Goal: Task Accomplishment & Management: Use online tool/utility

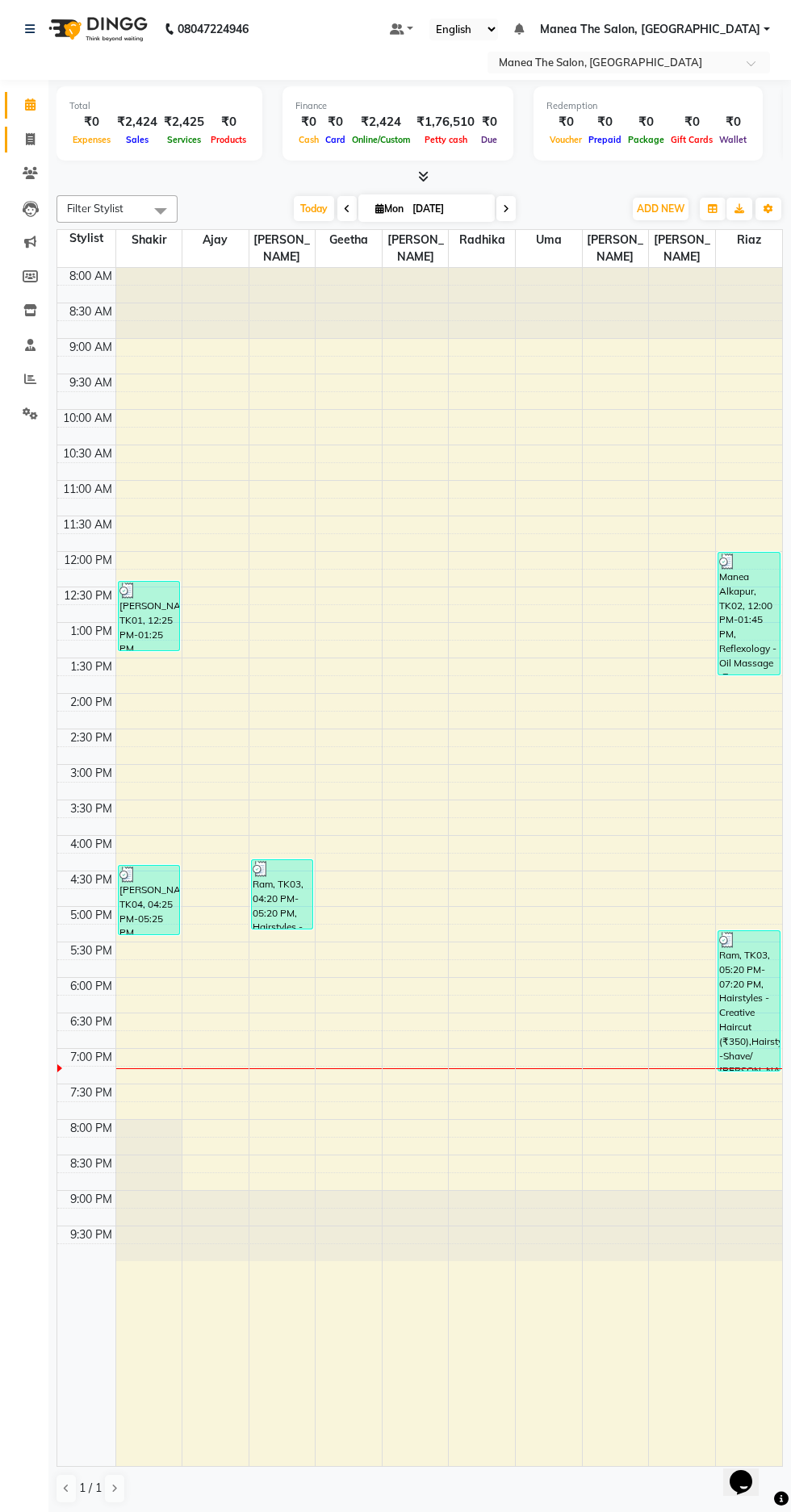
click at [30, 139] on icon at bounding box center [30, 138] width 9 height 12
select select "service"
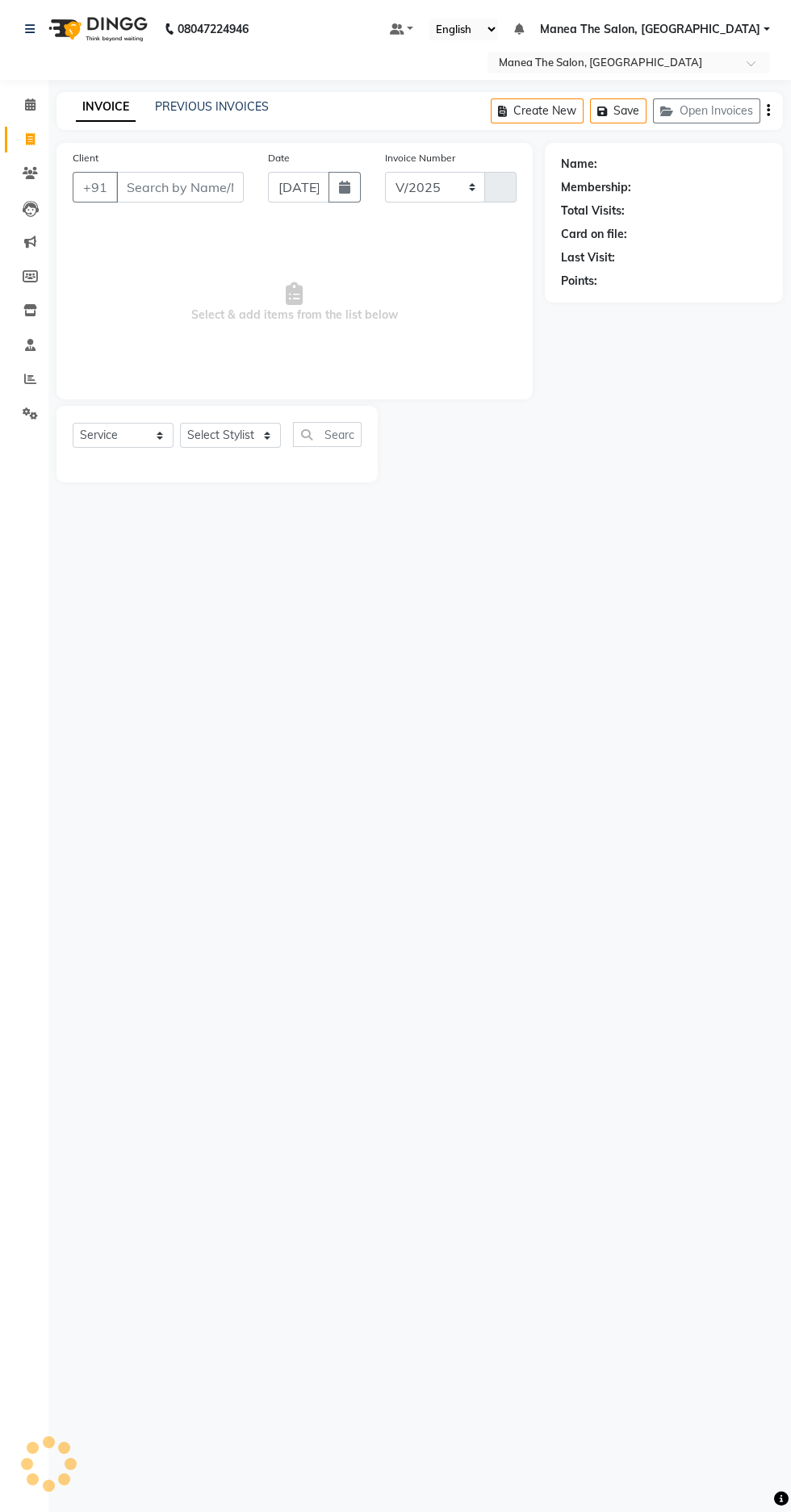
select select "7820"
type input "1630"
click at [181, 187] on input "Client" at bounding box center [179, 187] width 127 height 30
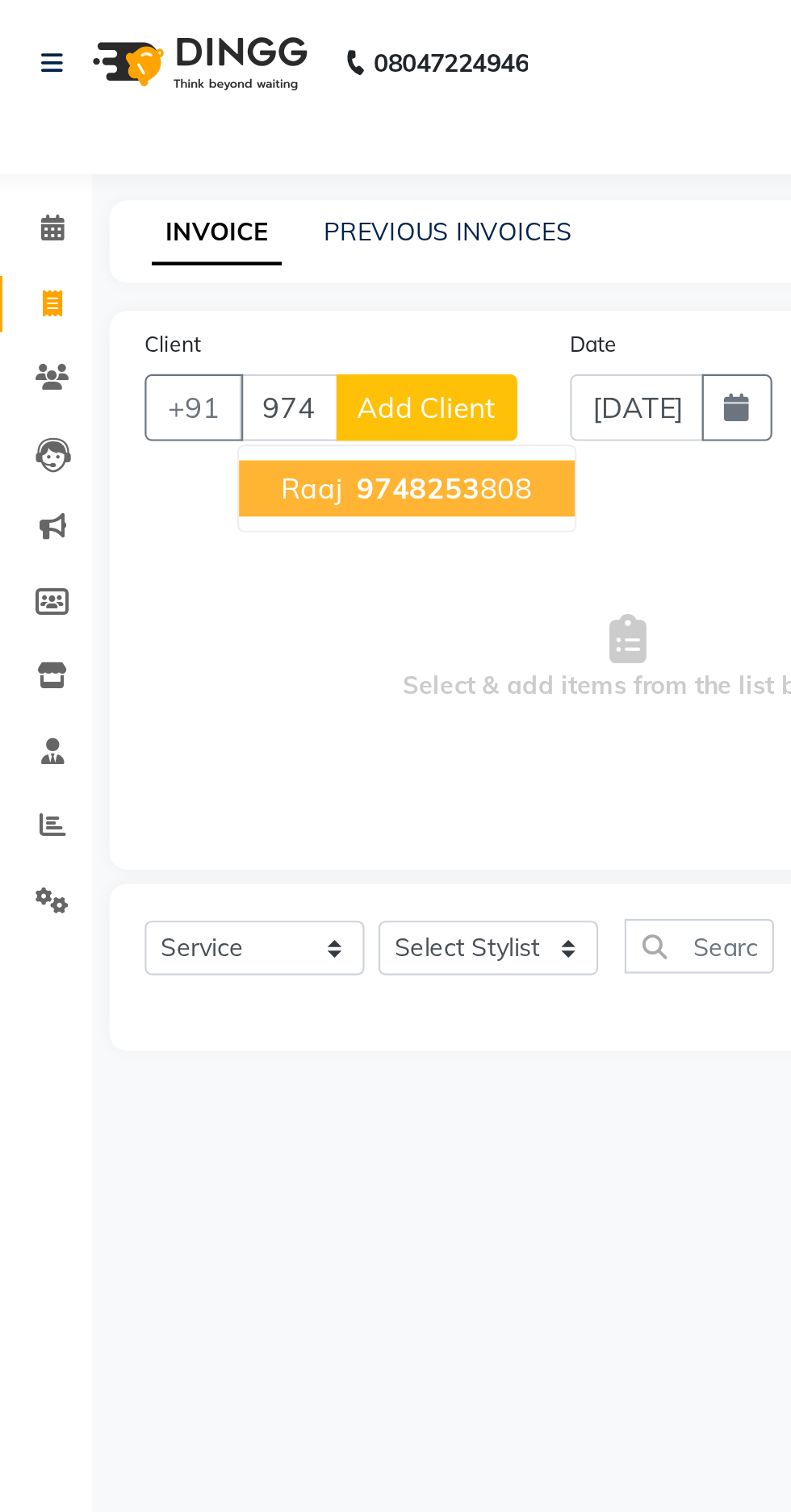
click at [215, 220] on span "9748253" at bounding box center [199, 224] width 57 height 16
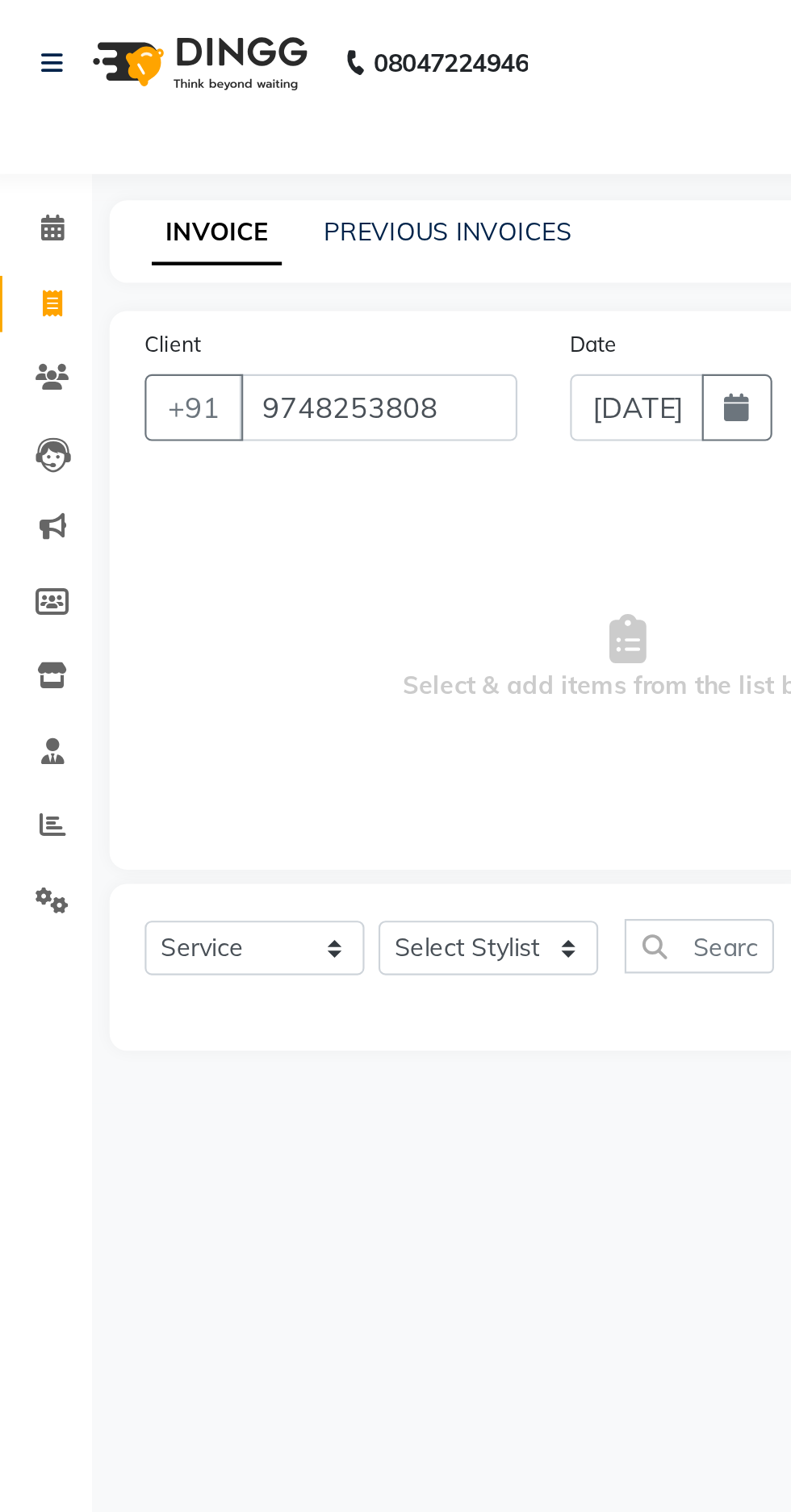
type input "9748253808"
click at [224, 447] on select "Select Stylist Ajay Faizan Geetha Radhika Riaz santhoshi Shakir Sirisha uma vin…" at bounding box center [231, 435] width 101 height 25
select select "74219"
click at [180, 423] on select "Select Stylist Ajay Faizan Geetha Radhika Riaz santhoshi Shakir Sirisha uma vin…" at bounding box center [231, 435] width 101 height 25
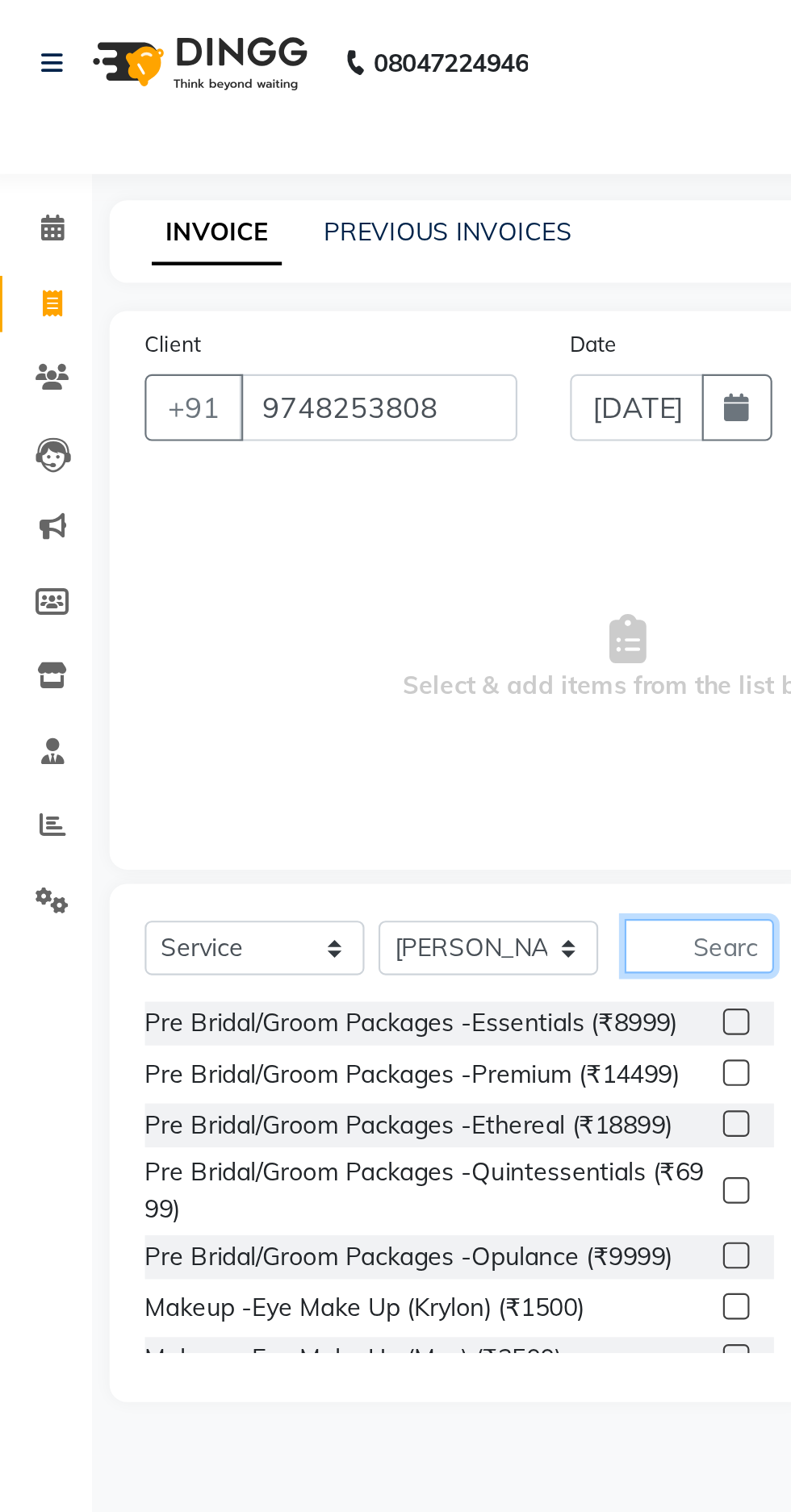
click at [326, 436] on input "text" at bounding box center [327, 434] width 69 height 25
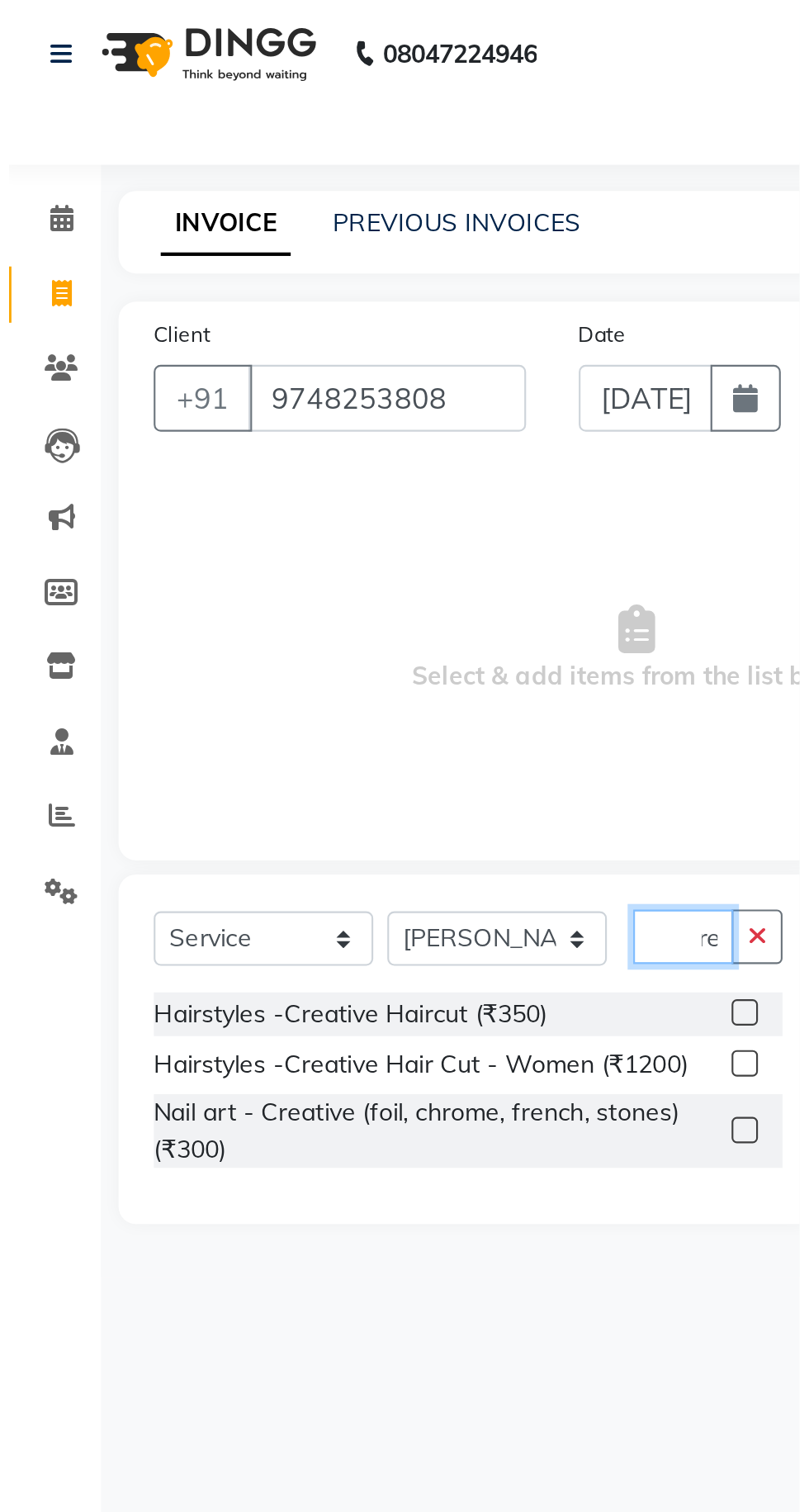
scroll to position [0, 17]
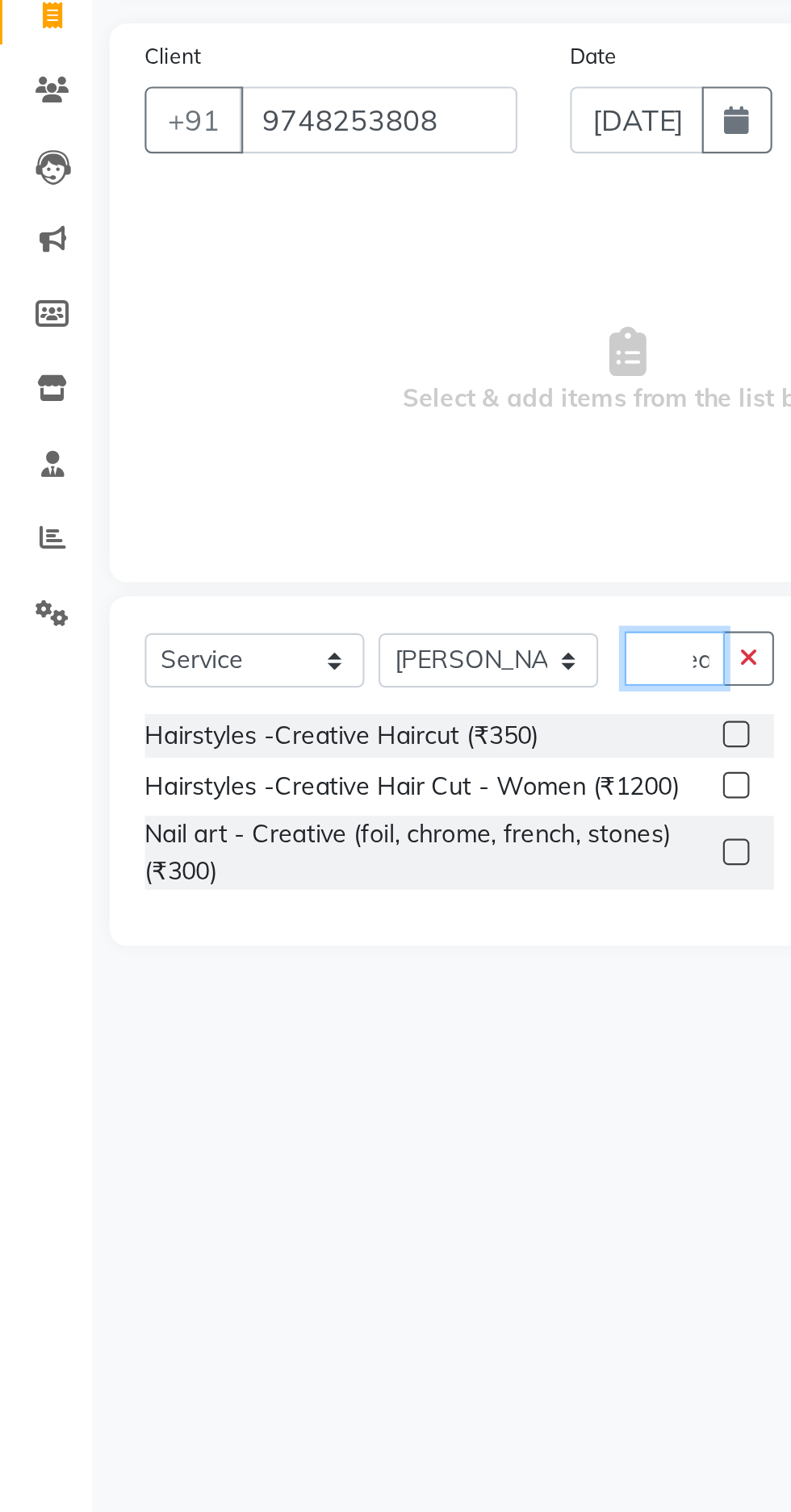
type input "Crea"
click at [233, 471] on div "Hairstyles -Creative Haircut (₹350)" at bounding box center [162, 470] width 180 height 17
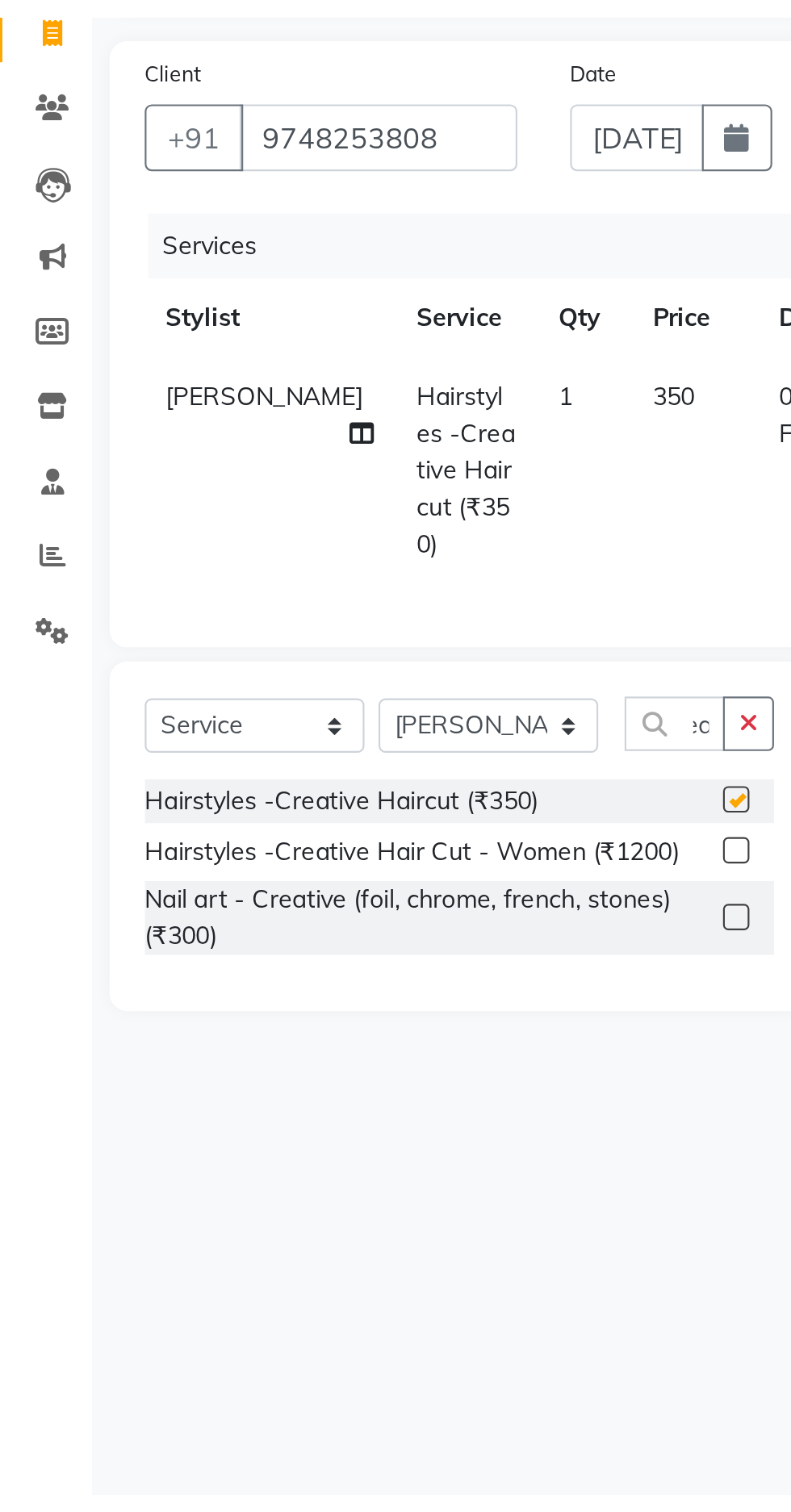
scroll to position [0, 0]
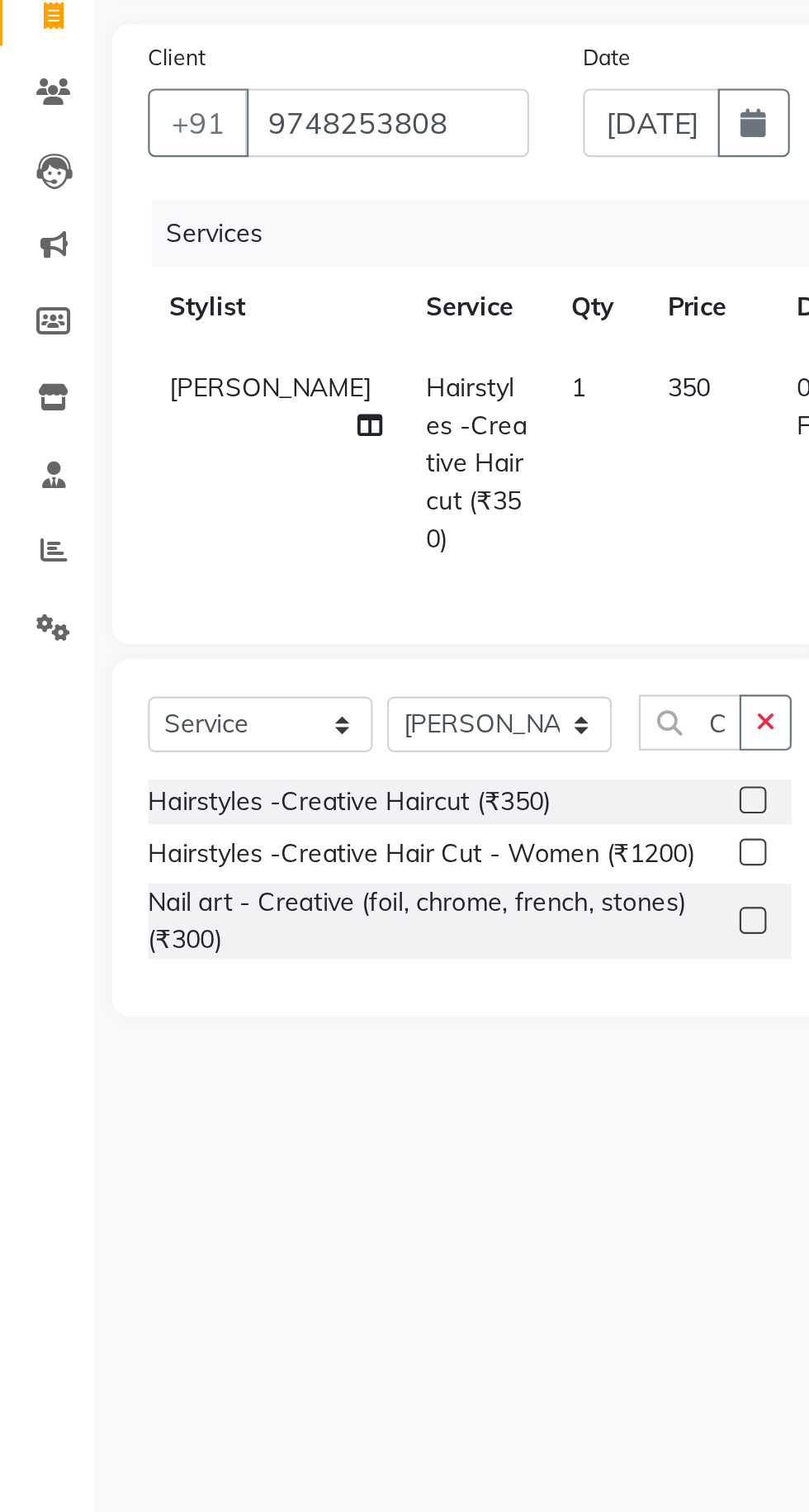
checkbox input "false"
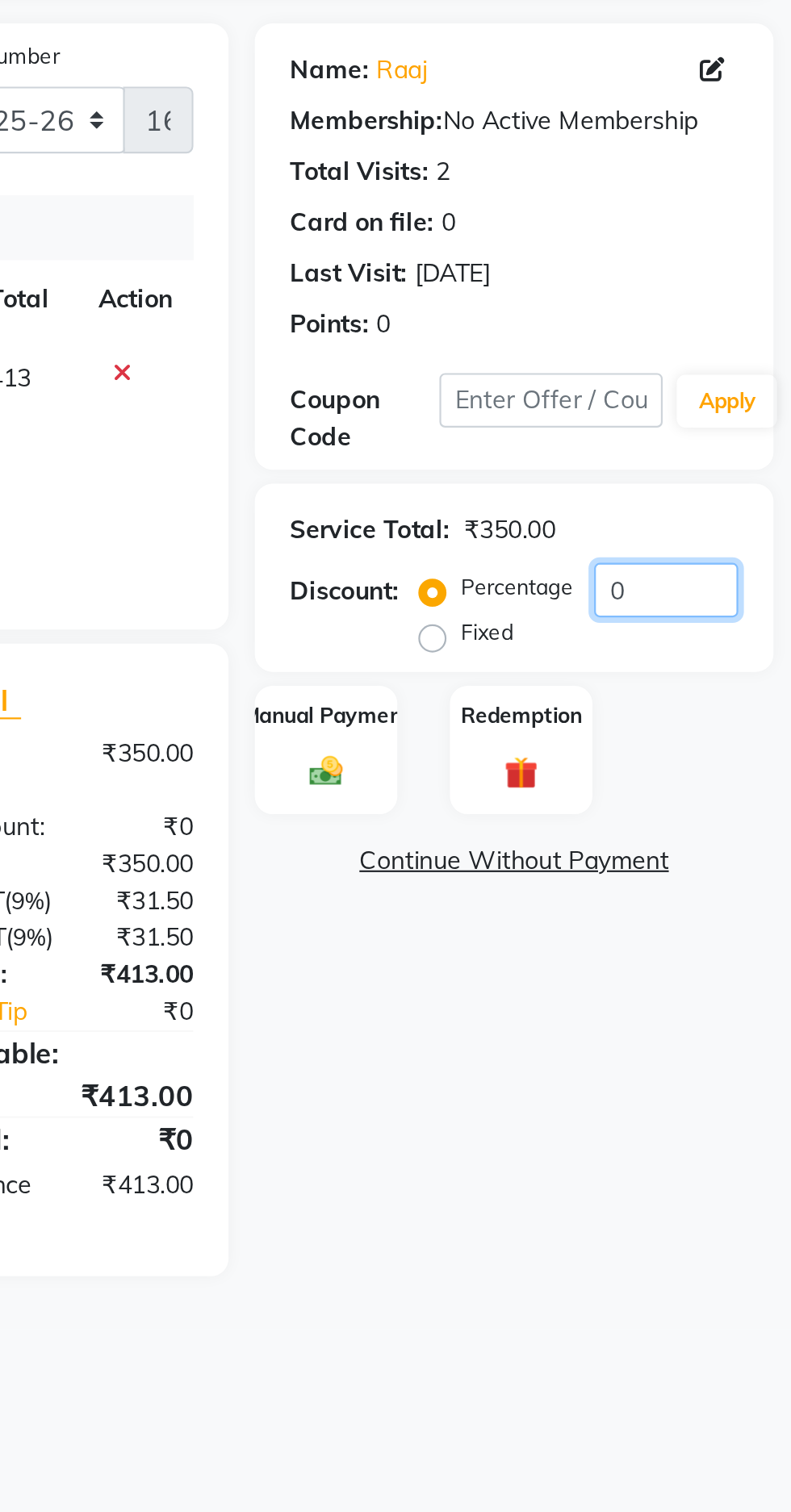
click at [734, 405] on input "0" at bounding box center [733, 403] width 66 height 25
type input "7"
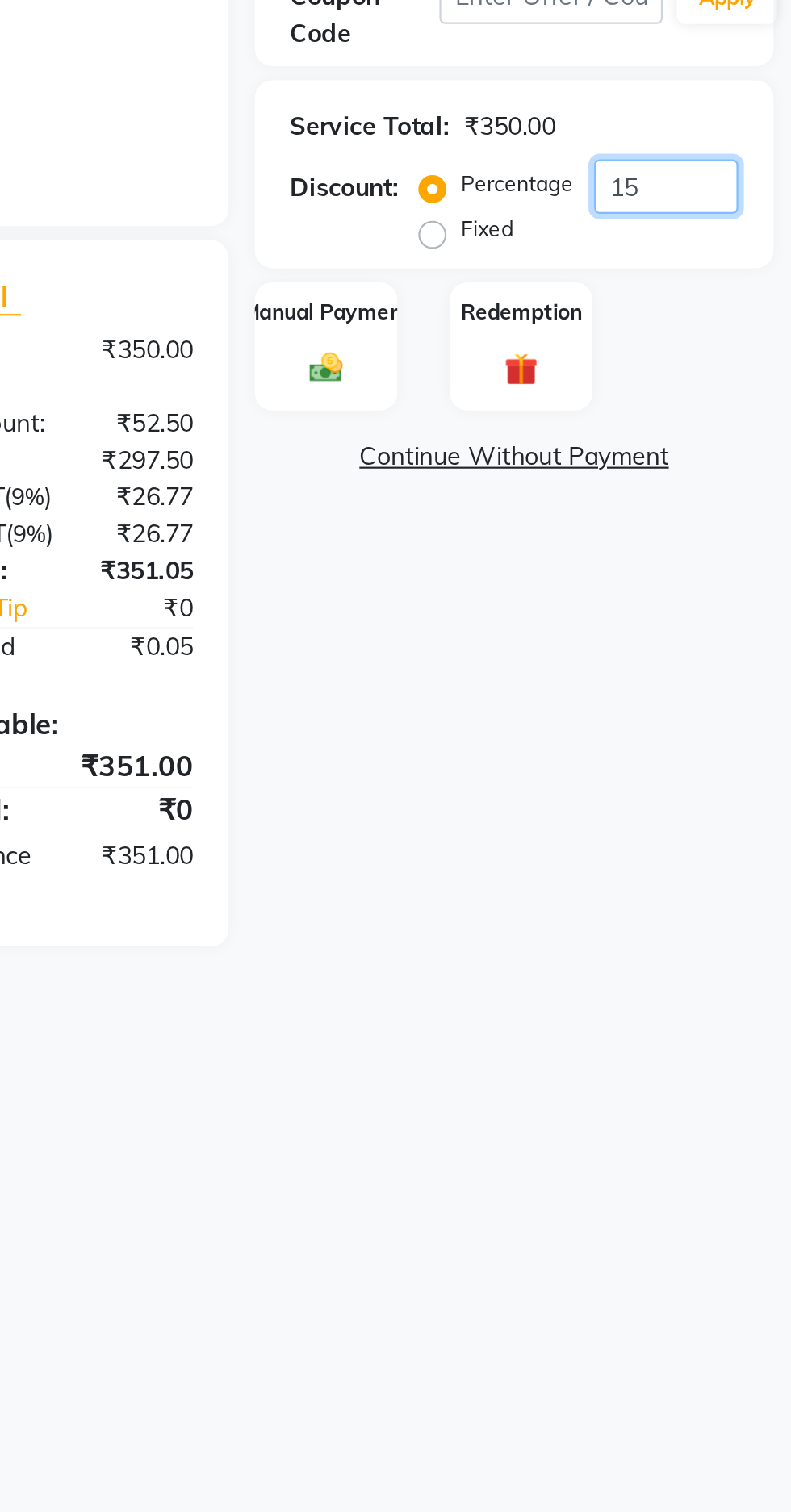
type input "15"
click at [573, 484] on img at bounding box center [577, 486] width 25 height 17
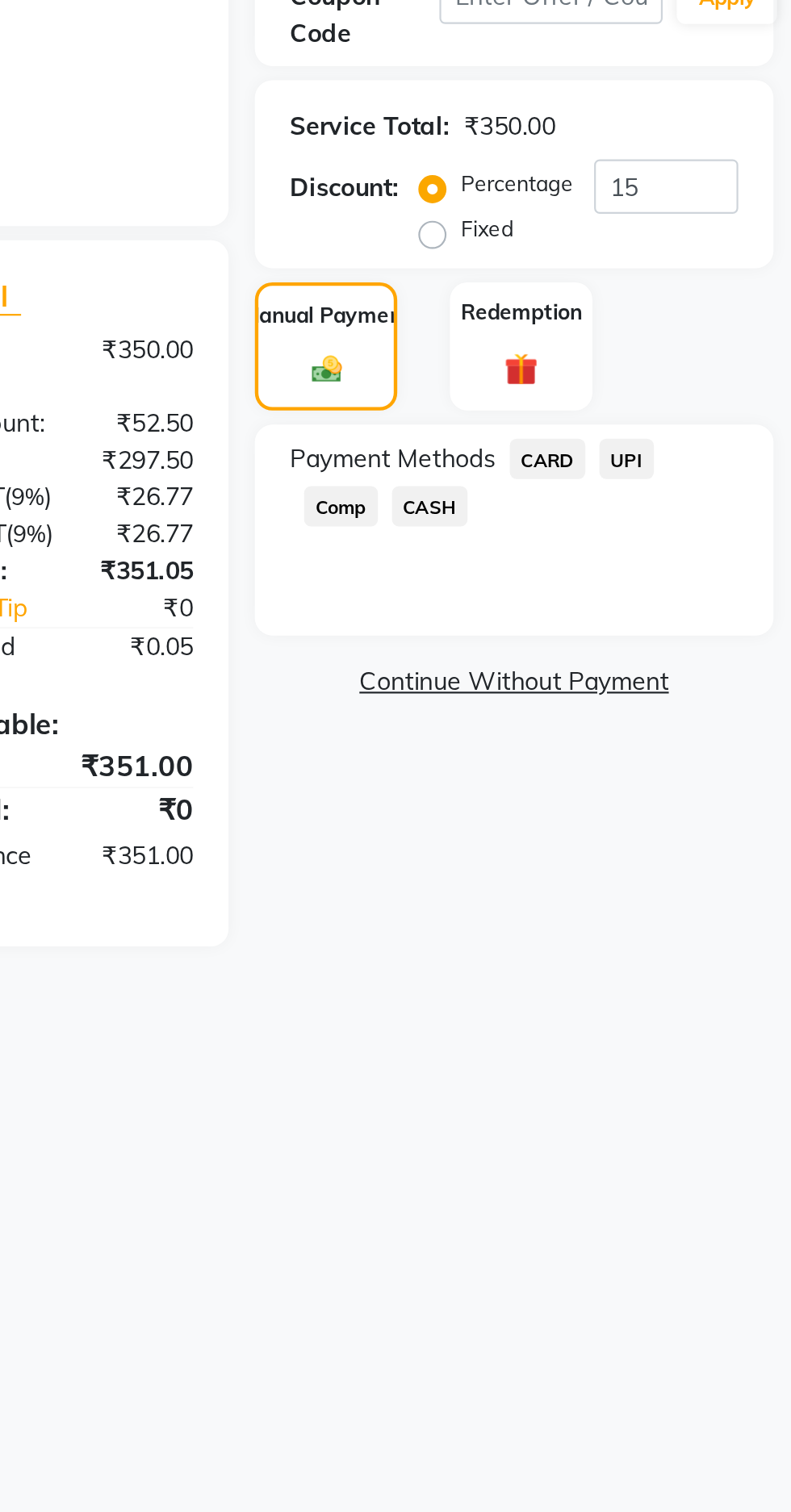
click at [718, 530] on span "UPI" at bounding box center [715, 528] width 25 height 18
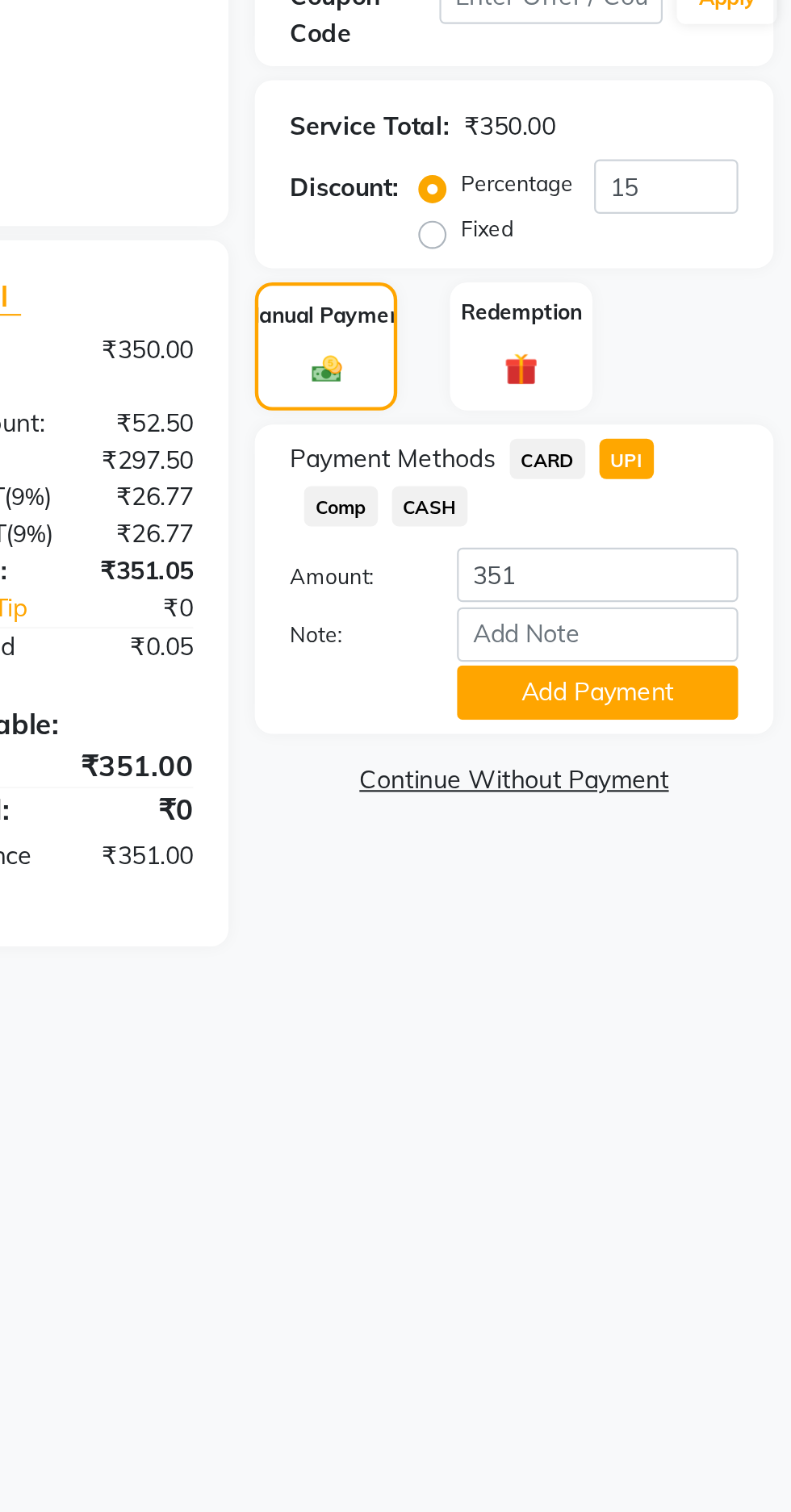
click at [694, 635] on button "Add Payment" at bounding box center [701, 634] width 129 height 25
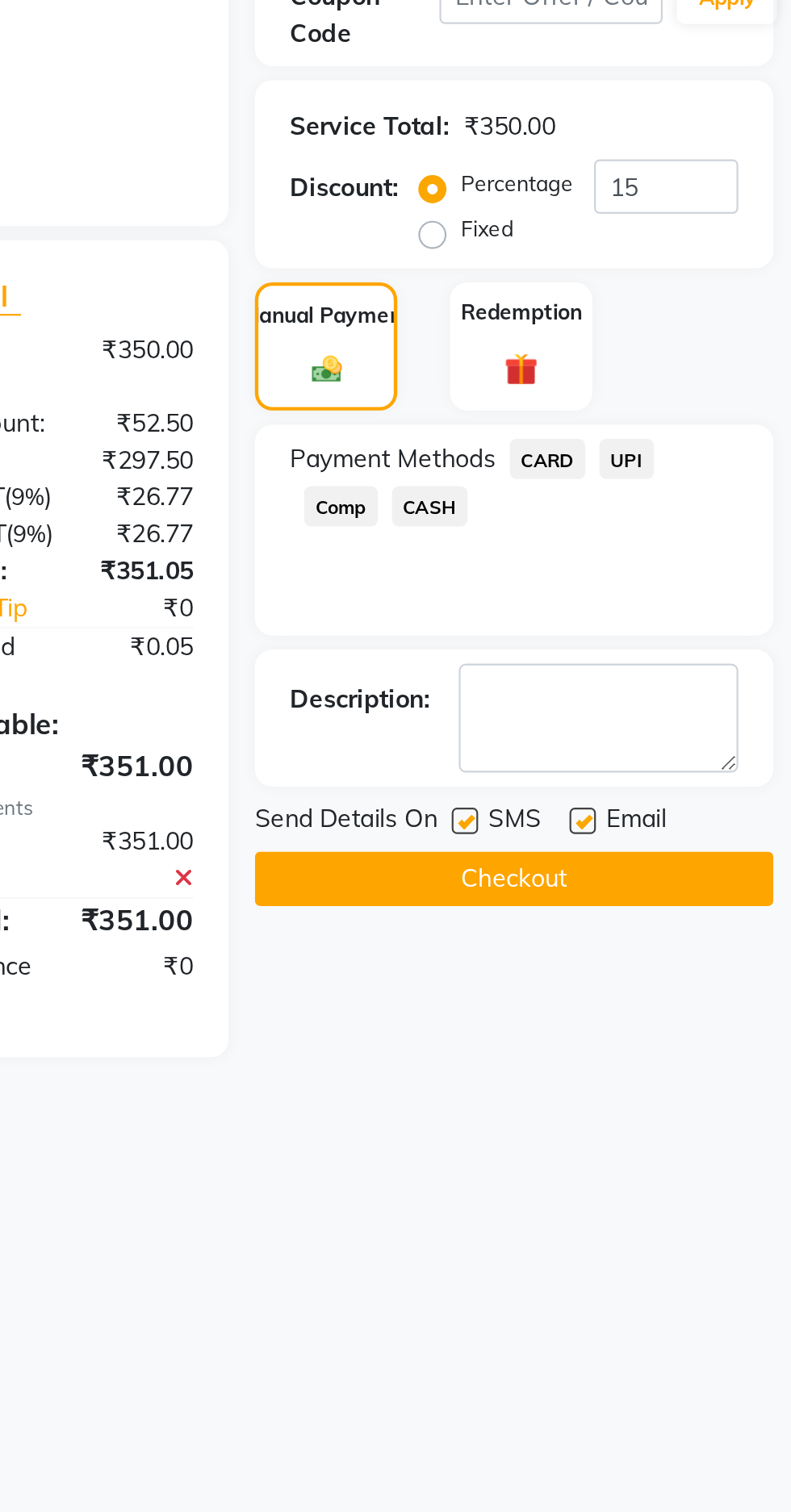
click at [698, 694] on label at bounding box center [695, 694] width 12 height 12
click at [698, 694] on input "checkbox" at bounding box center [694, 695] width 10 height 10
checkbox input "false"
click at [667, 721] on button "Checkout" at bounding box center [664, 720] width 238 height 25
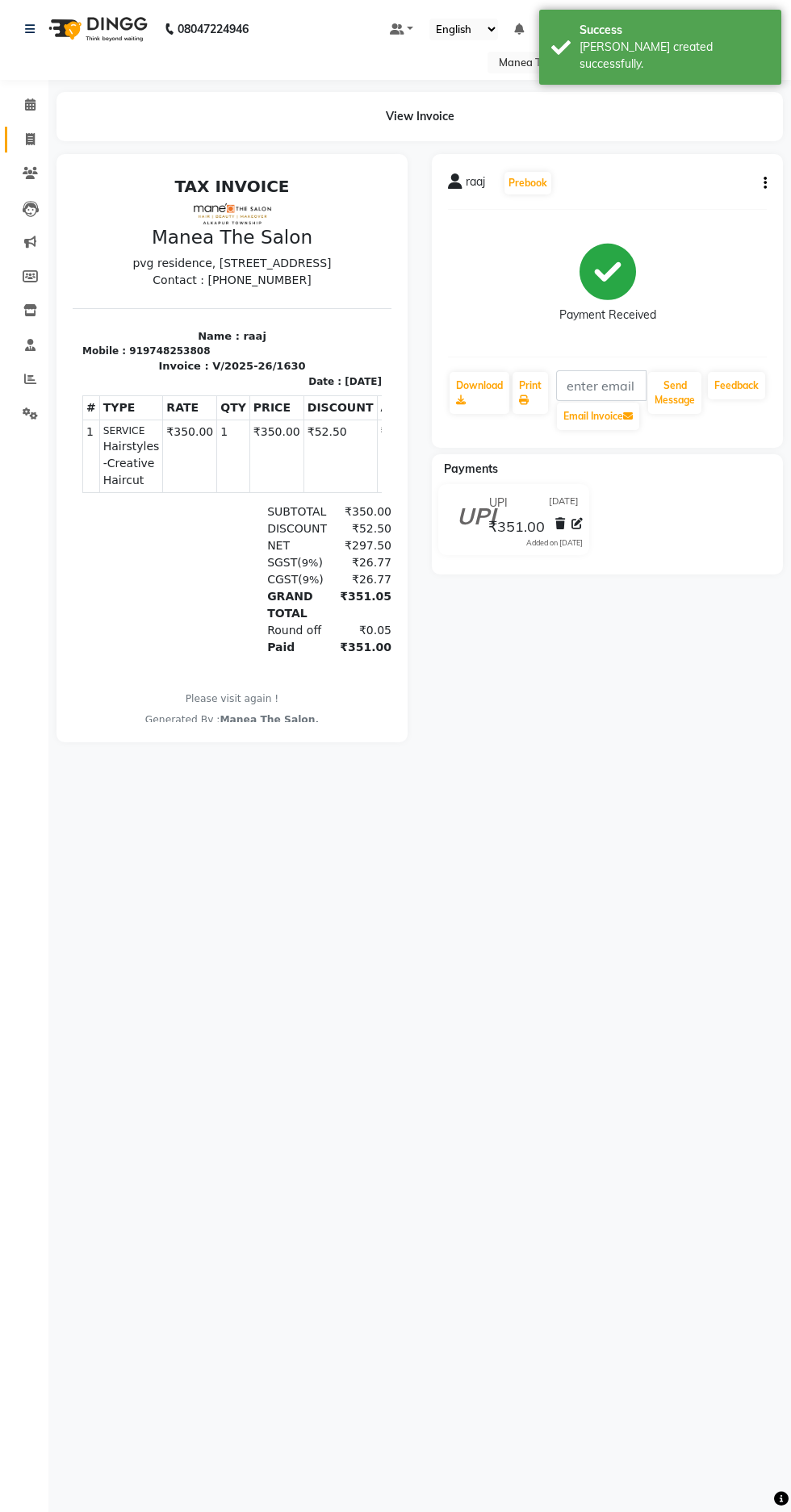
click at [30, 139] on icon at bounding box center [30, 138] width 9 height 12
select select "service"
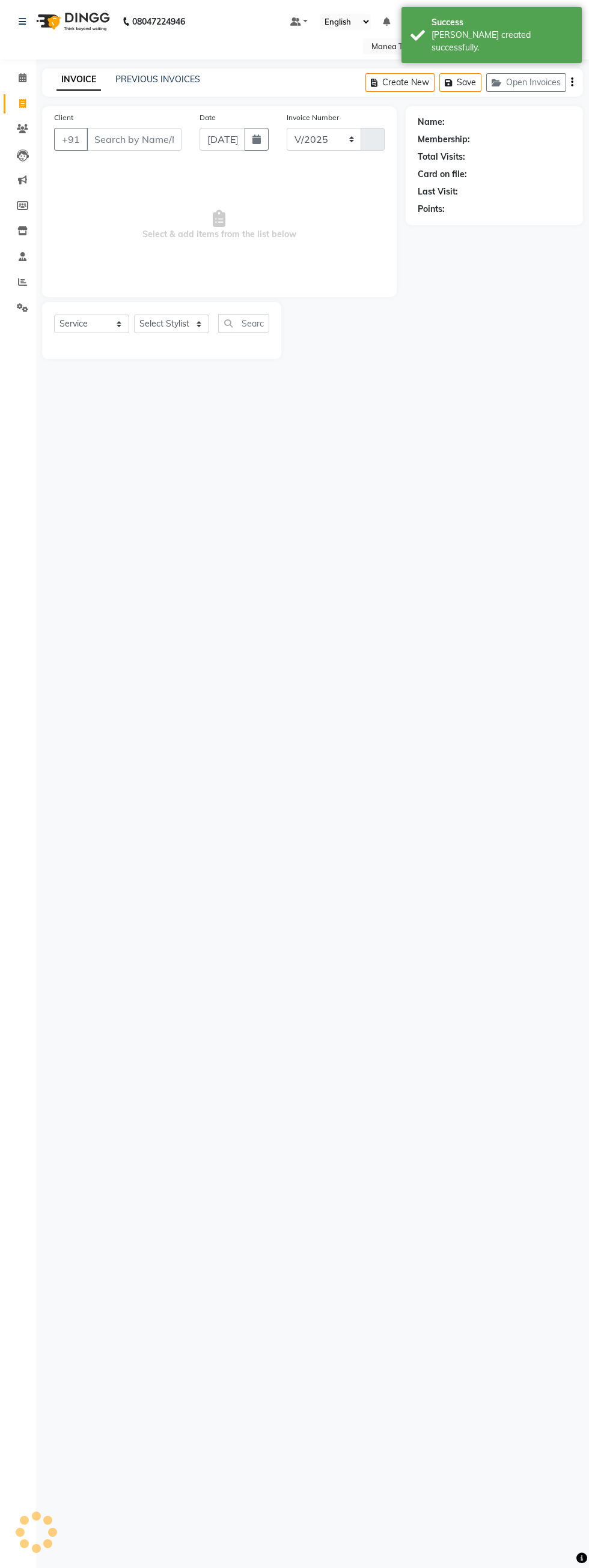
select select "7820"
type input "1631"
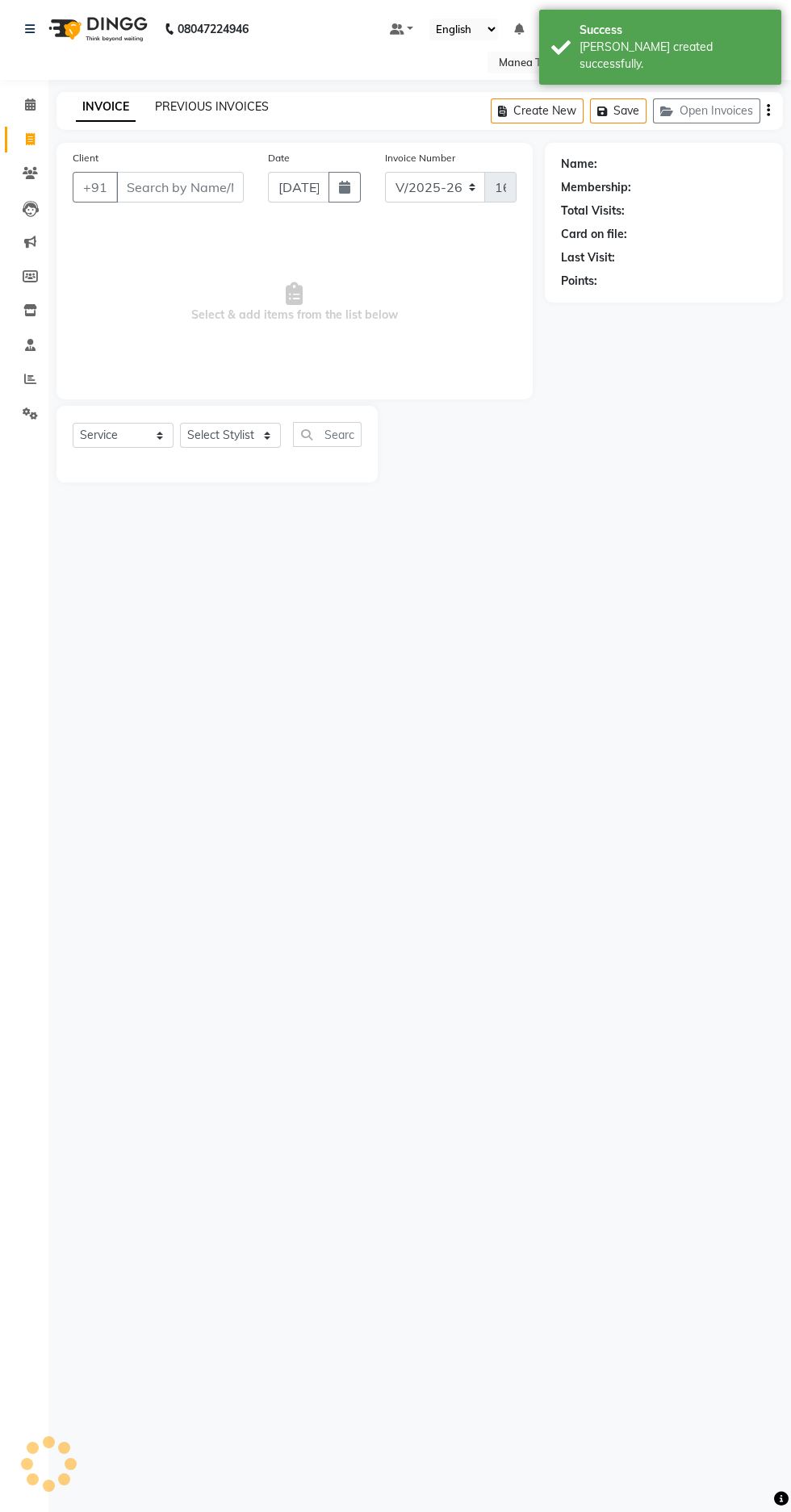
click at [245, 106] on link "PREVIOUS INVOICES" at bounding box center [211, 106] width 114 height 15
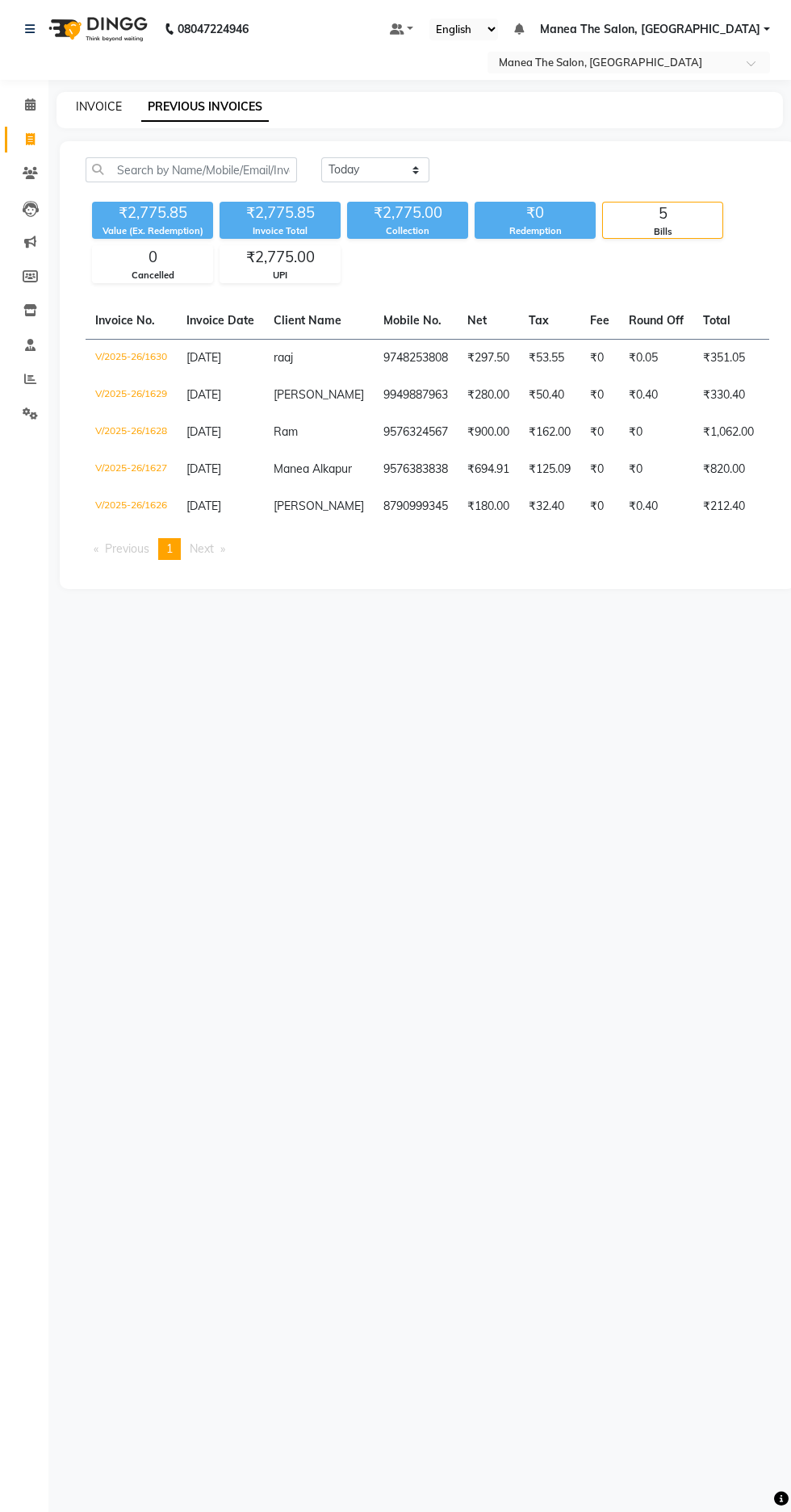
click at [94, 109] on link "INVOICE" at bounding box center [99, 106] width 46 height 15
select select "service"
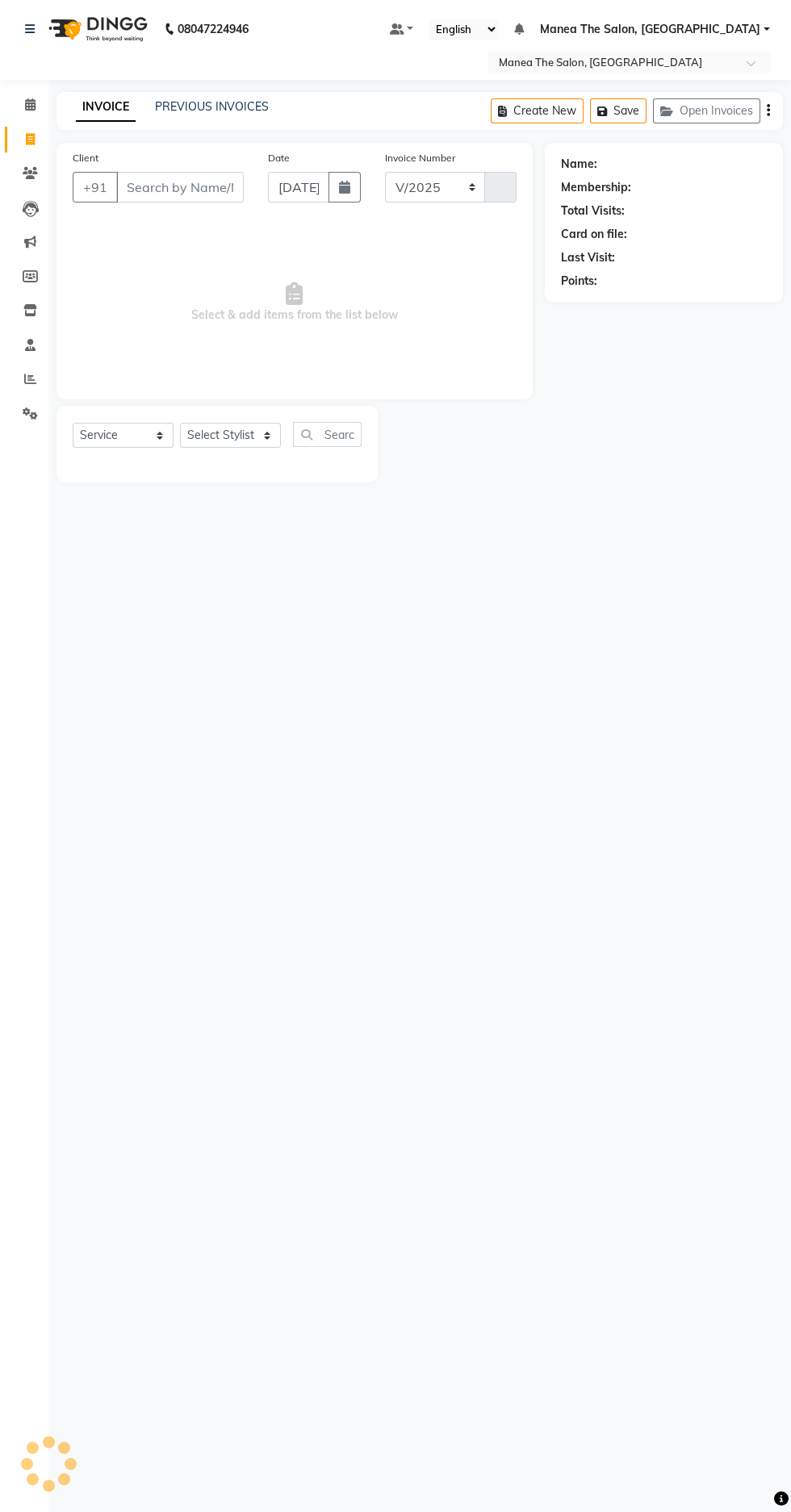
select select "7820"
type input "1631"
click at [203, 189] on input "Client" at bounding box center [179, 187] width 127 height 30
click at [190, 106] on link "PREVIOUS INVOICES" at bounding box center [211, 106] width 114 height 15
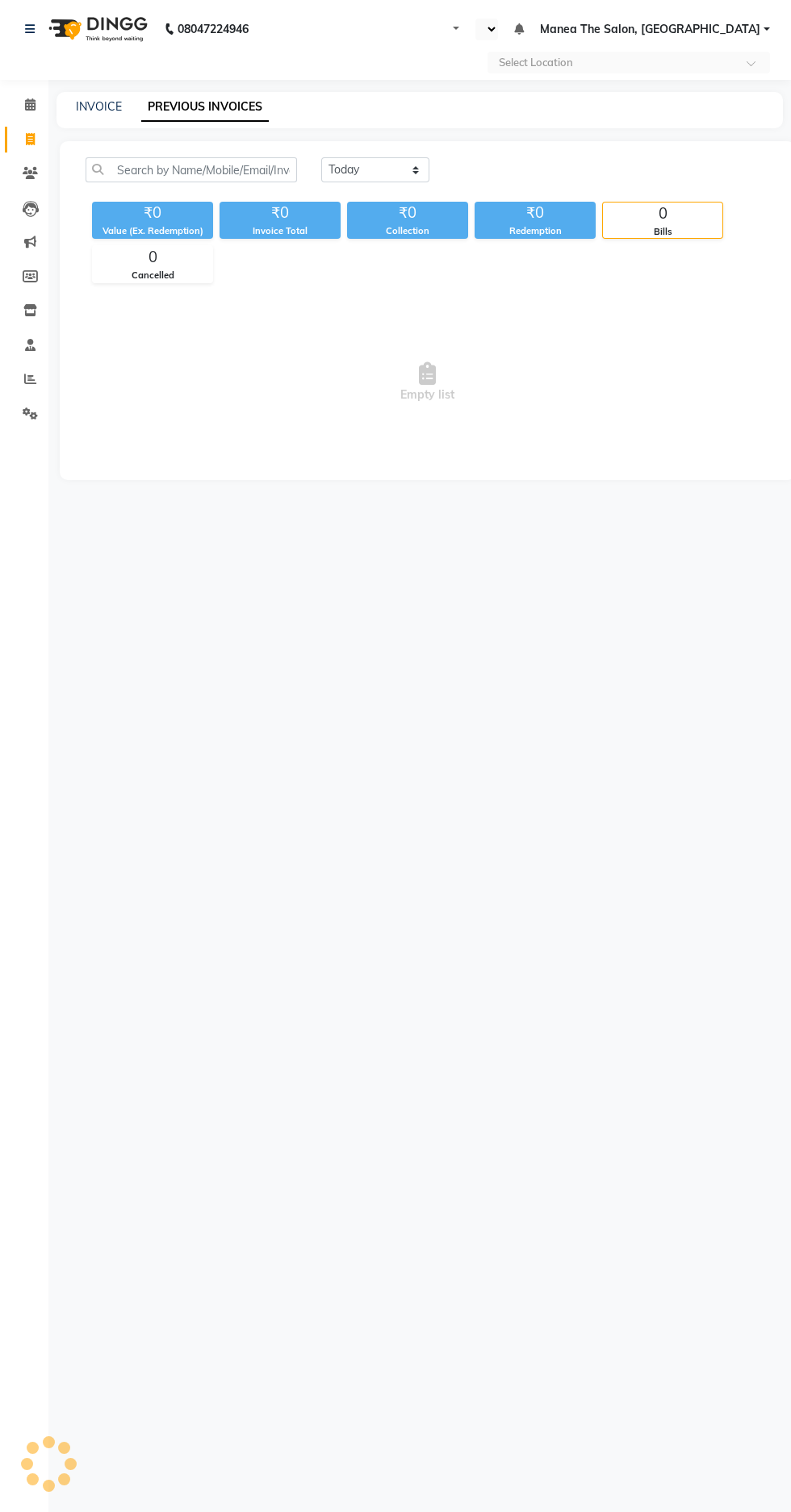
select select "en"
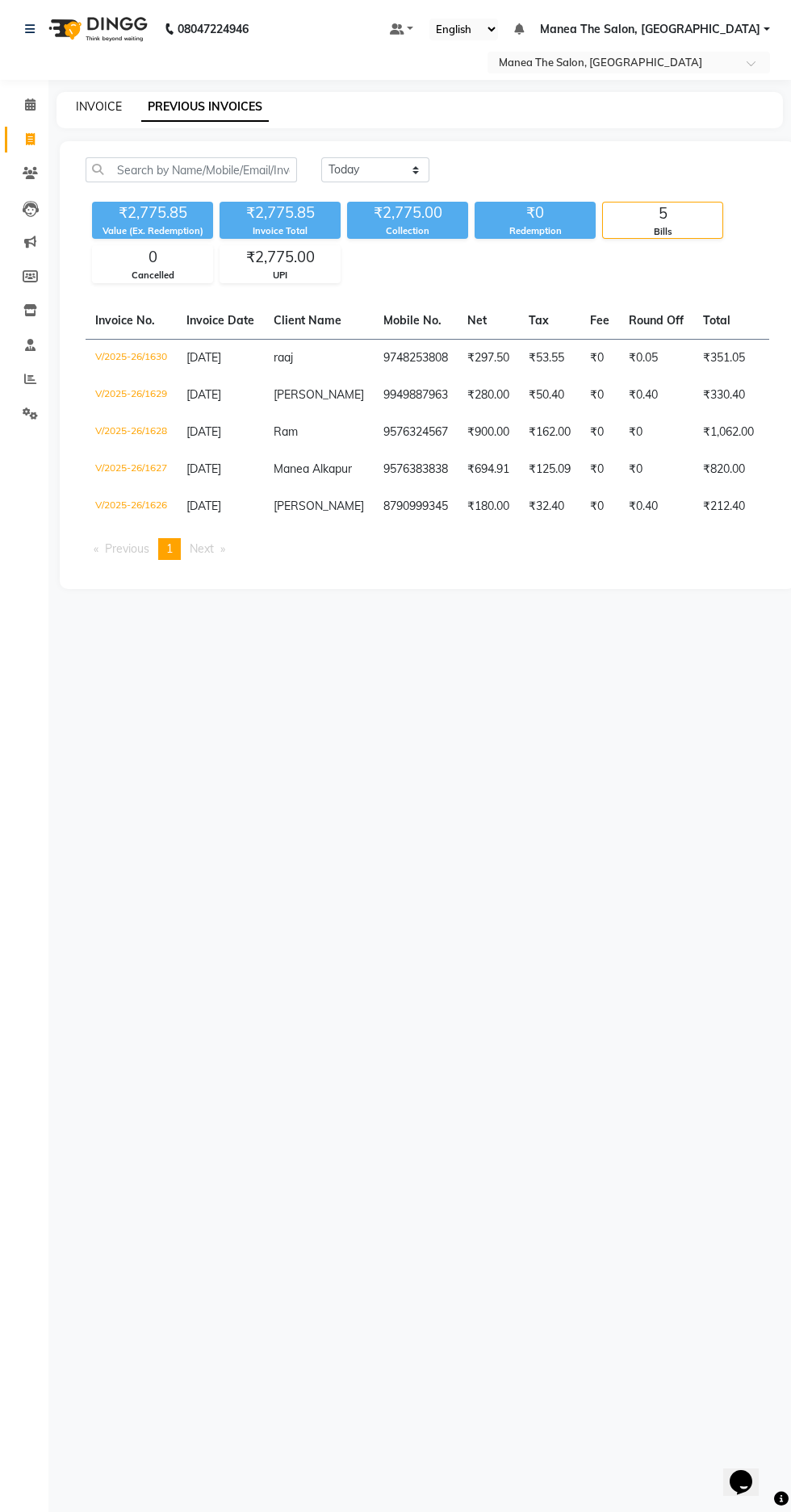
click at [111, 106] on link "INVOICE" at bounding box center [99, 106] width 46 height 15
select select "service"
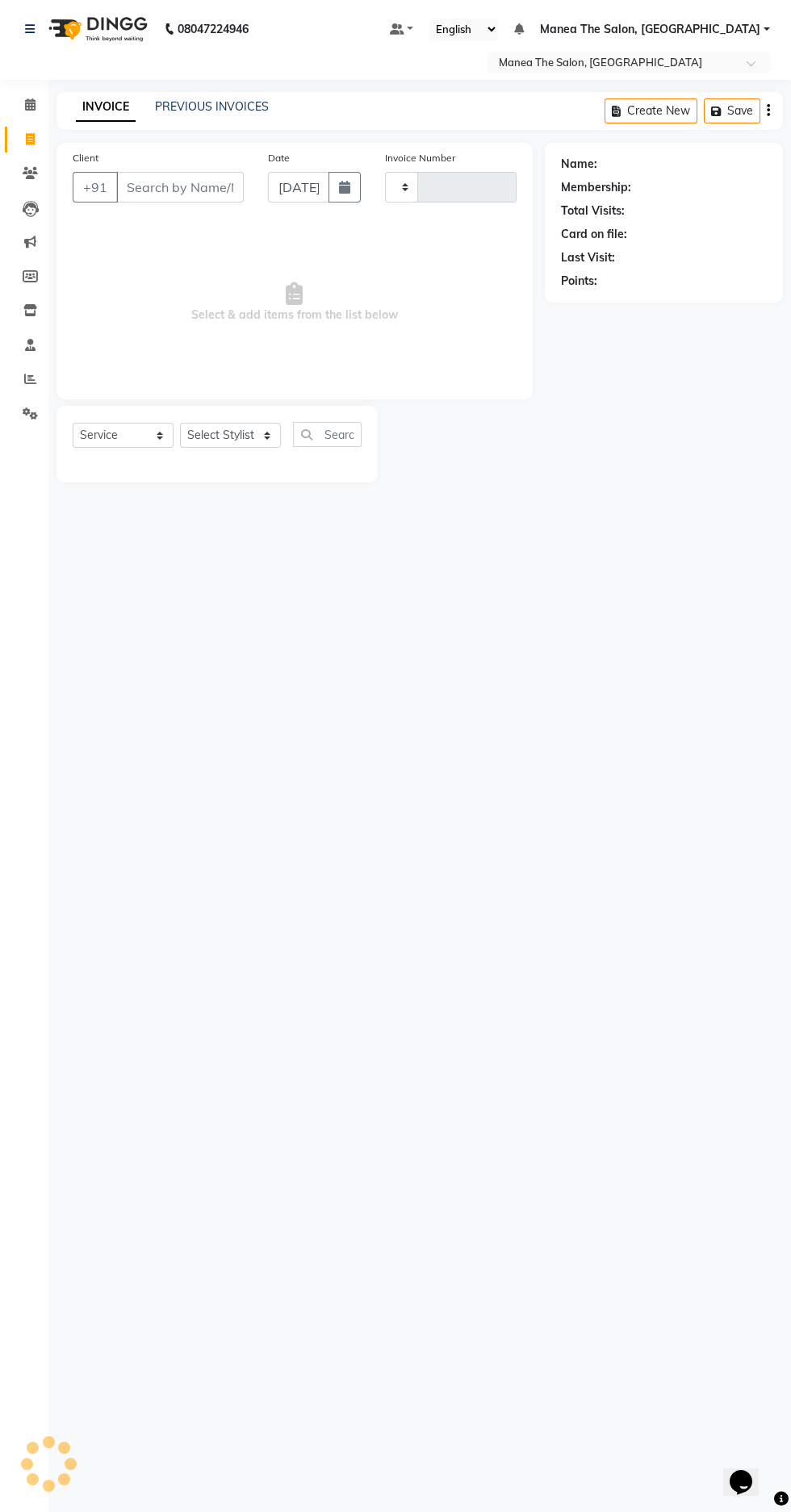
type input "1631"
select select "7820"
click at [30, 379] on icon at bounding box center [29, 378] width 12 height 12
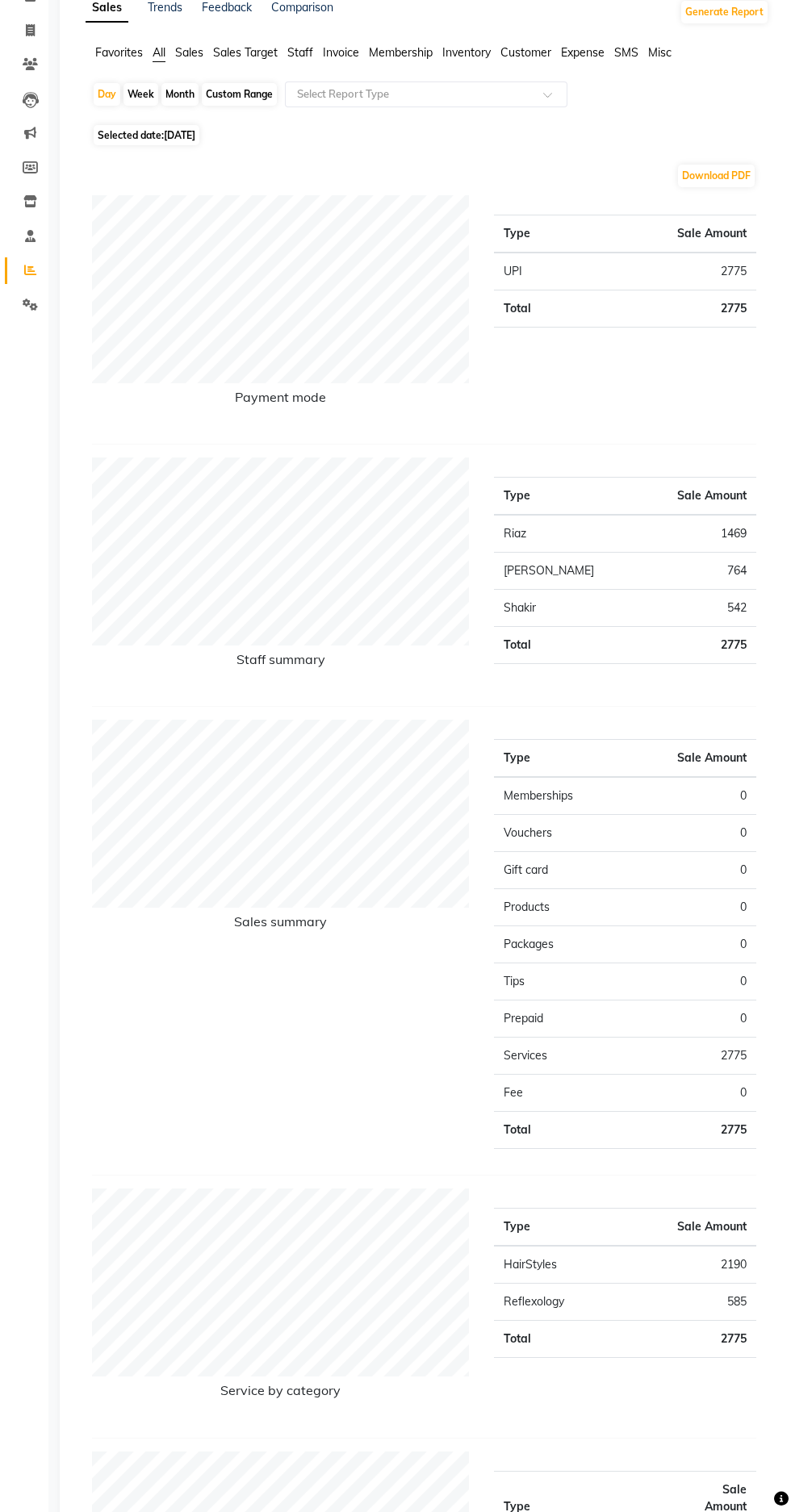
scroll to position [221, 0]
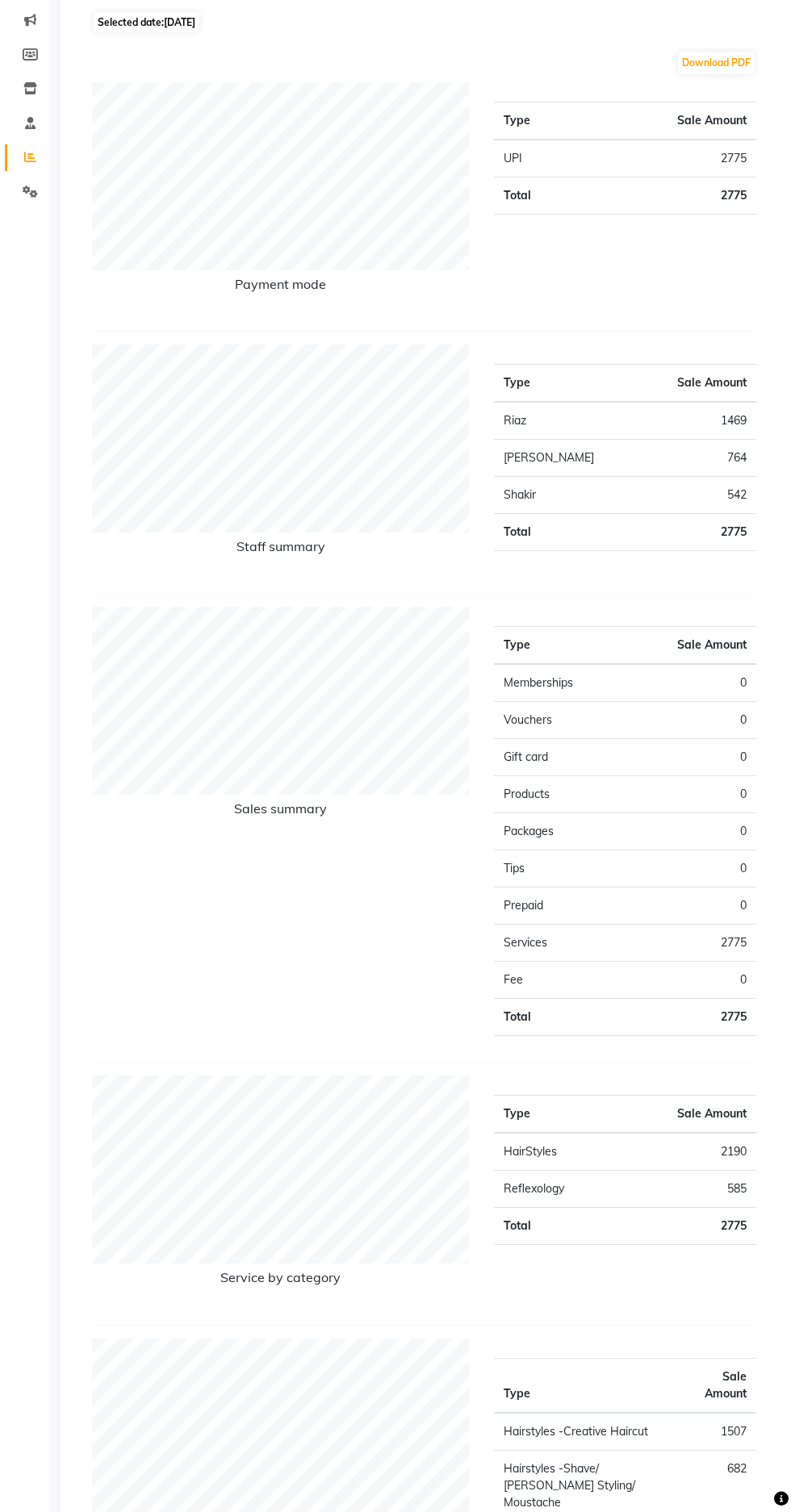
select select "service"
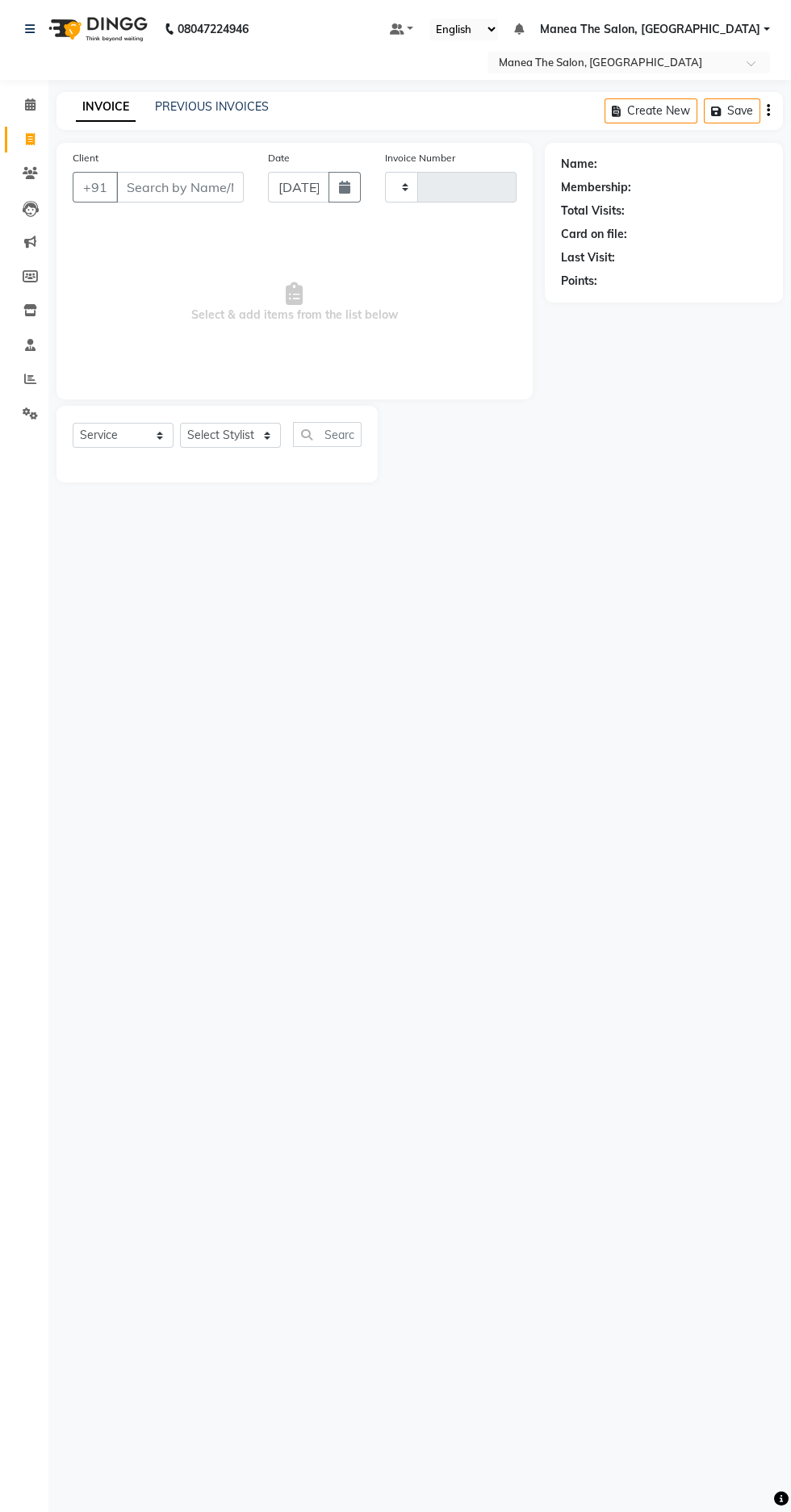
type input "1631"
select select "7820"
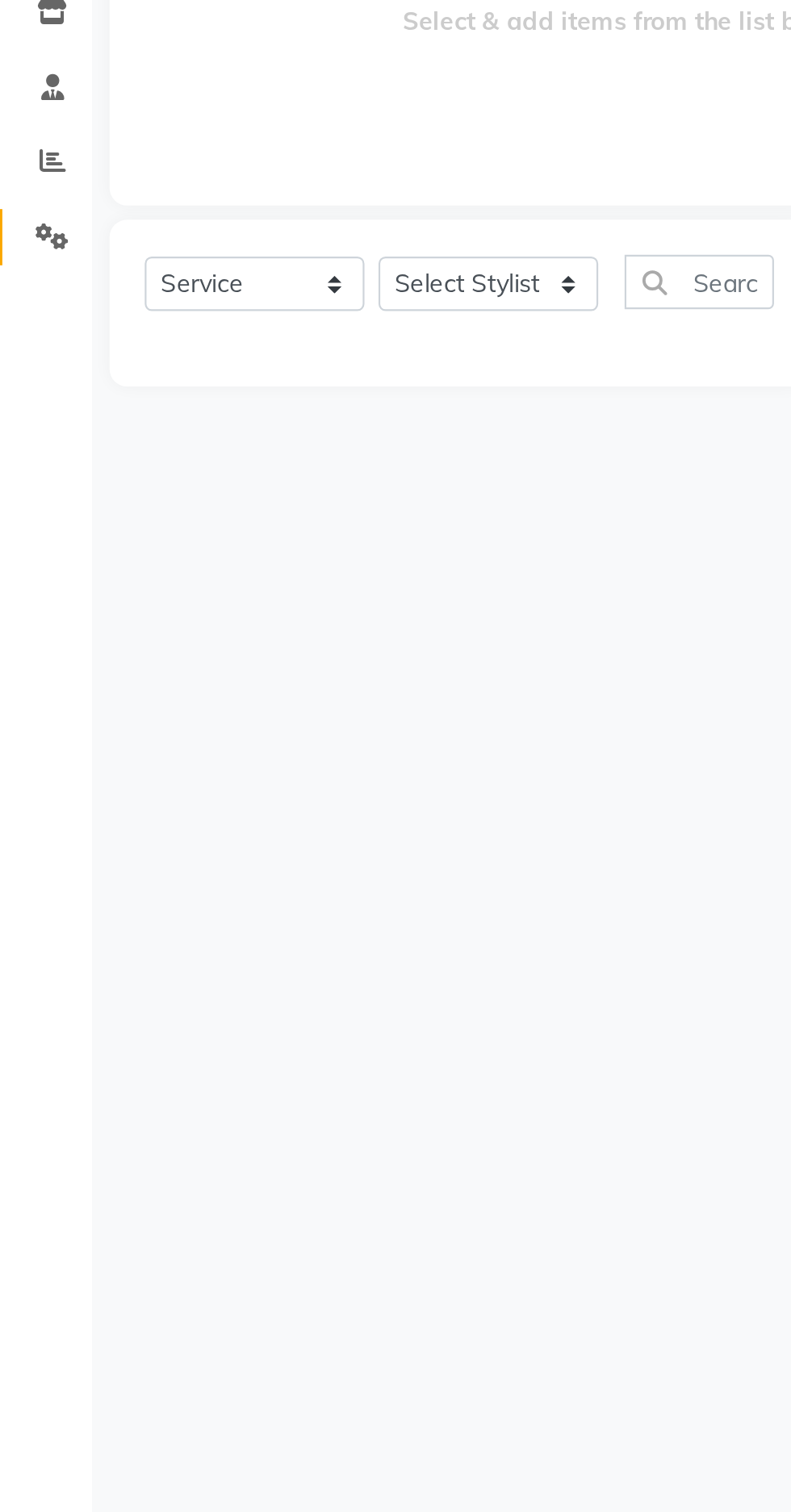
click at [40, 414] on span at bounding box center [30, 414] width 28 height 18
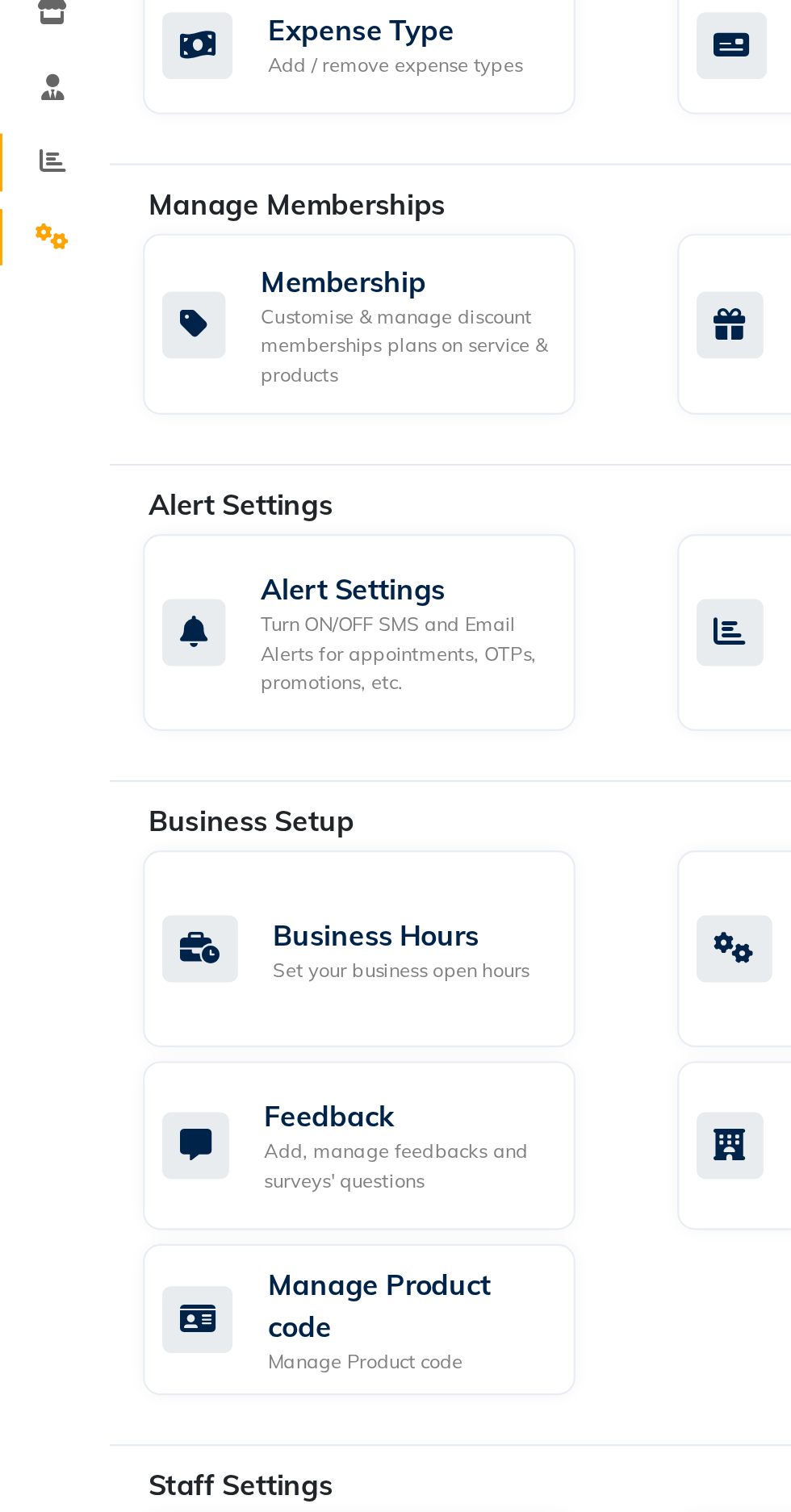
click at [38, 373] on span at bounding box center [30, 380] width 28 height 18
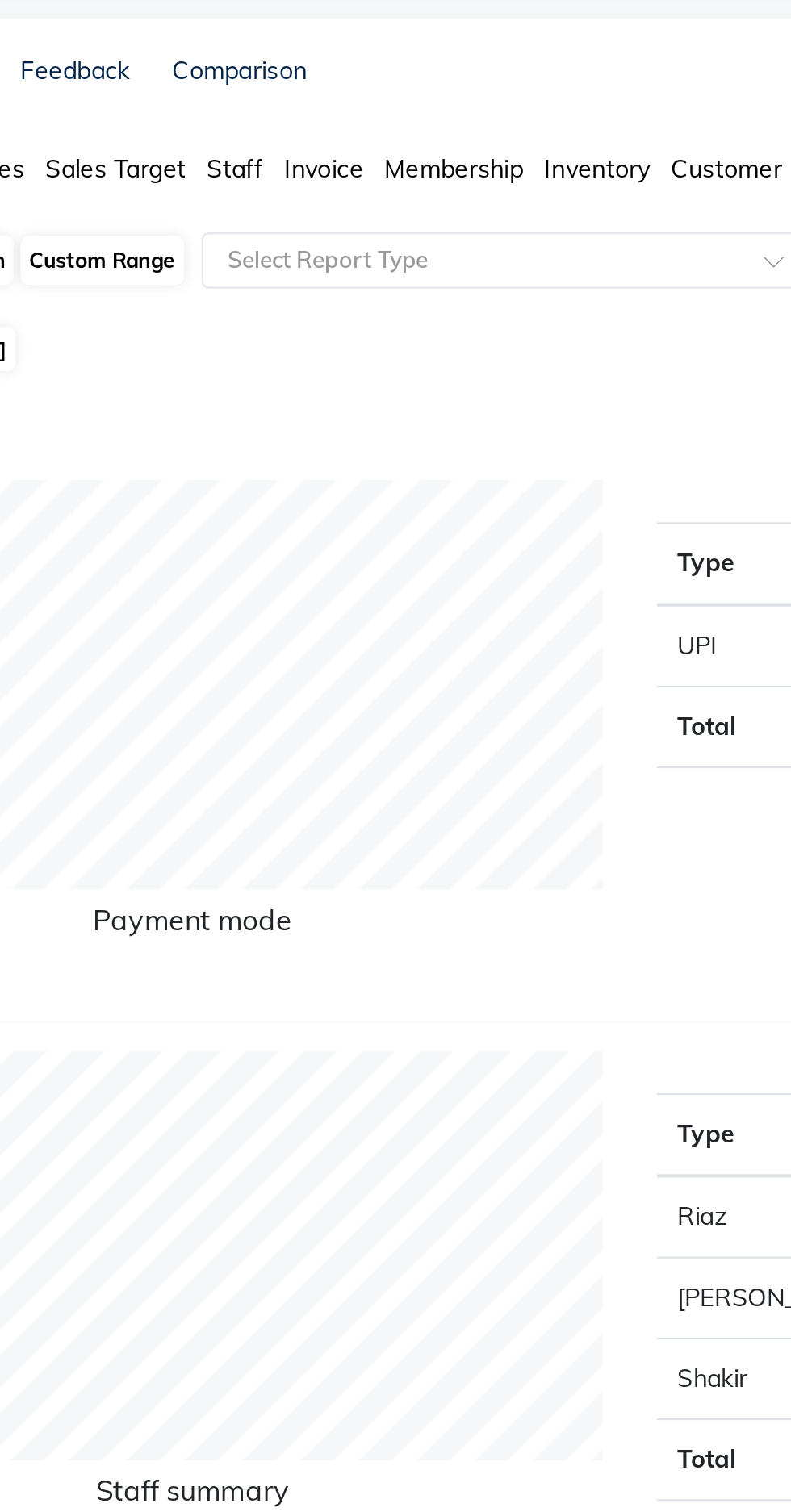
click at [254, 199] on div "Custom Range" at bounding box center [239, 203] width 75 height 23
select select "9"
select select "2025"
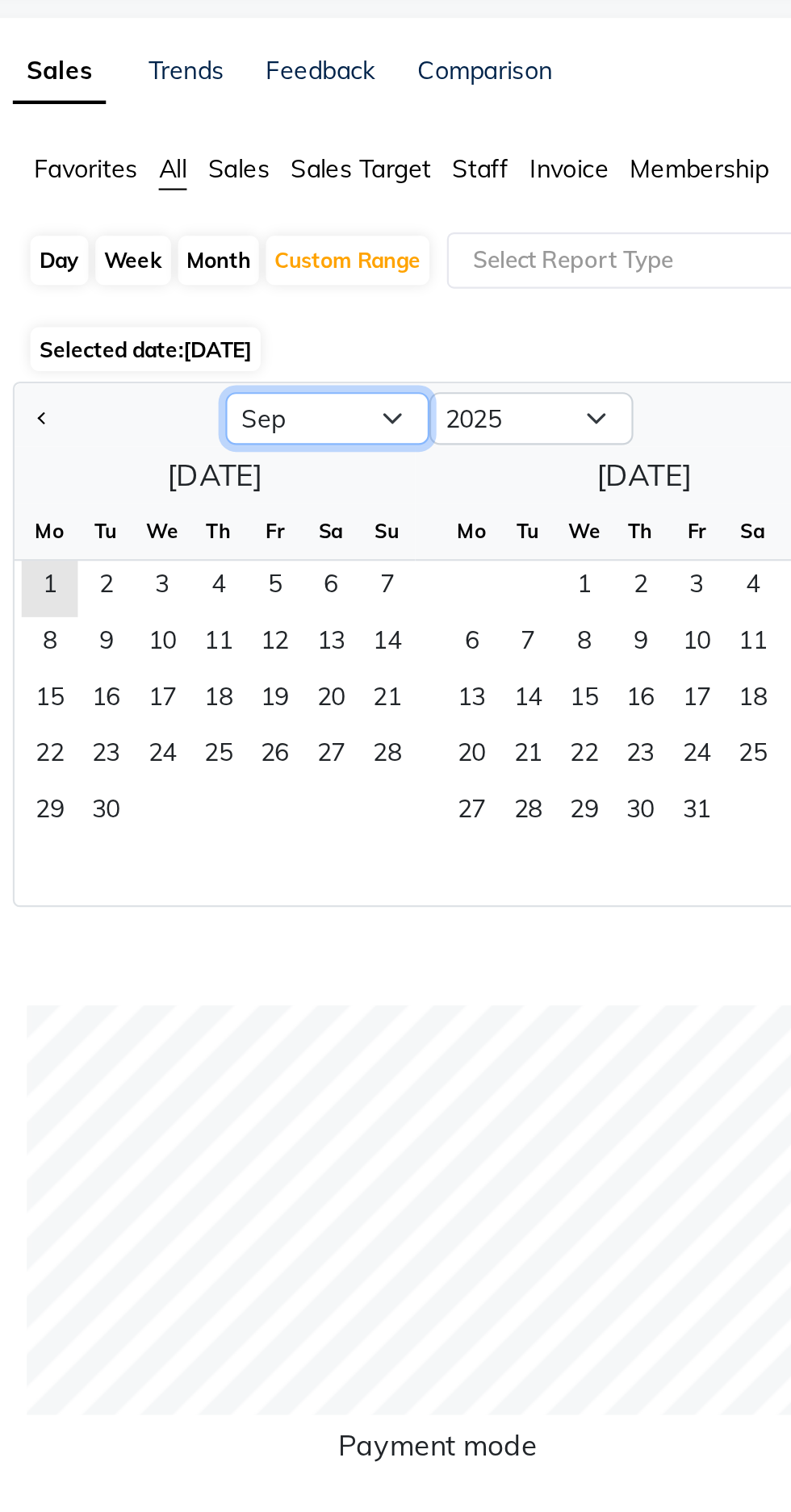
click at [235, 275] on select "Jan Feb Mar Apr May Jun [DATE] Aug Sep Oct Nov Dec" at bounding box center [230, 275] width 93 height 24
select select "8"
click at [183, 264] on select "Jan Feb Mar Apr May Jun [DATE] Aug Sep Oct Nov Dec" at bounding box center [230, 275] width 93 height 24
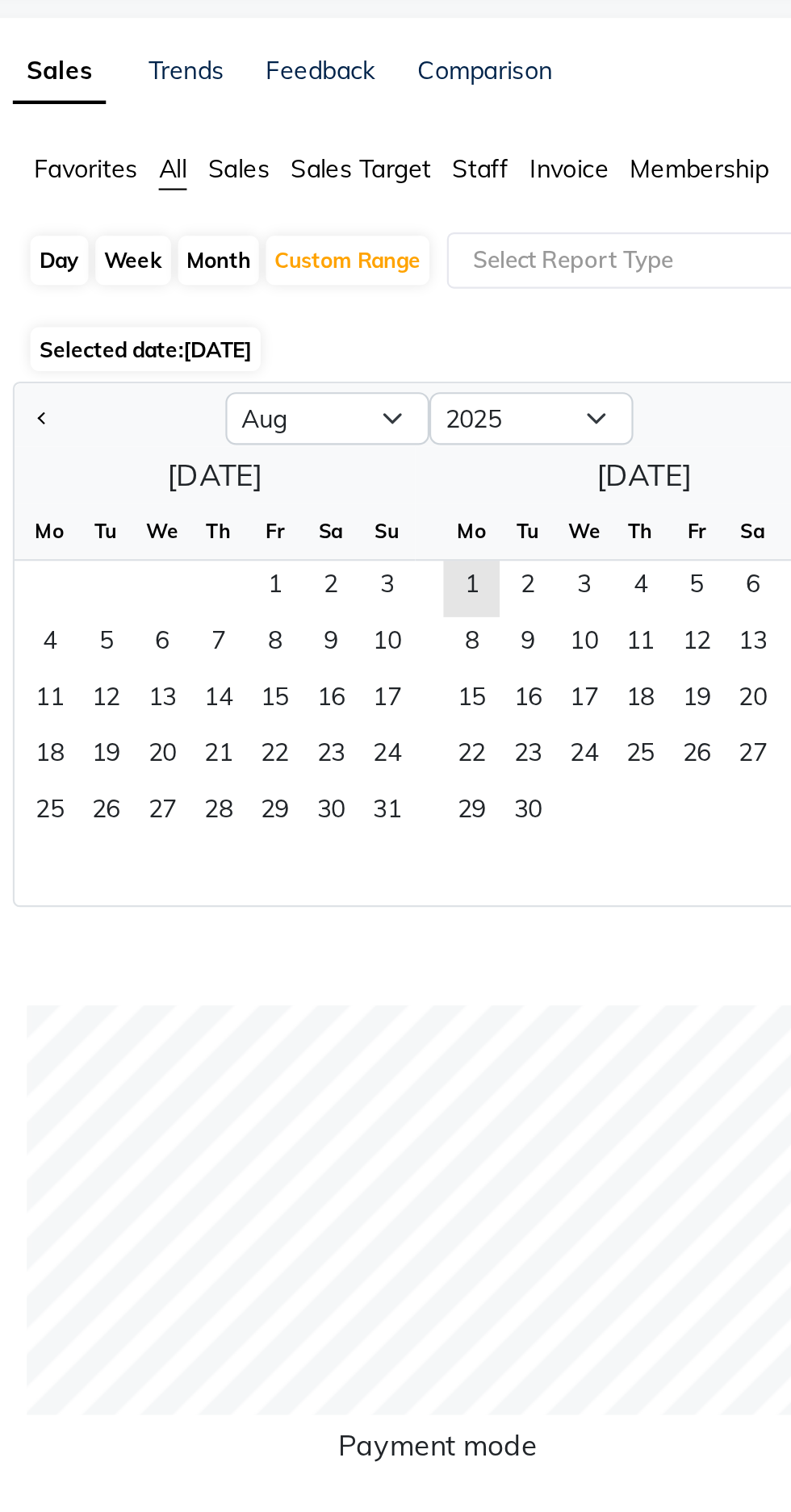
click at [211, 362] on span "1" at bounding box center [206, 354] width 26 height 26
click at [260, 460] on span "31" at bounding box center [257, 458] width 26 height 26
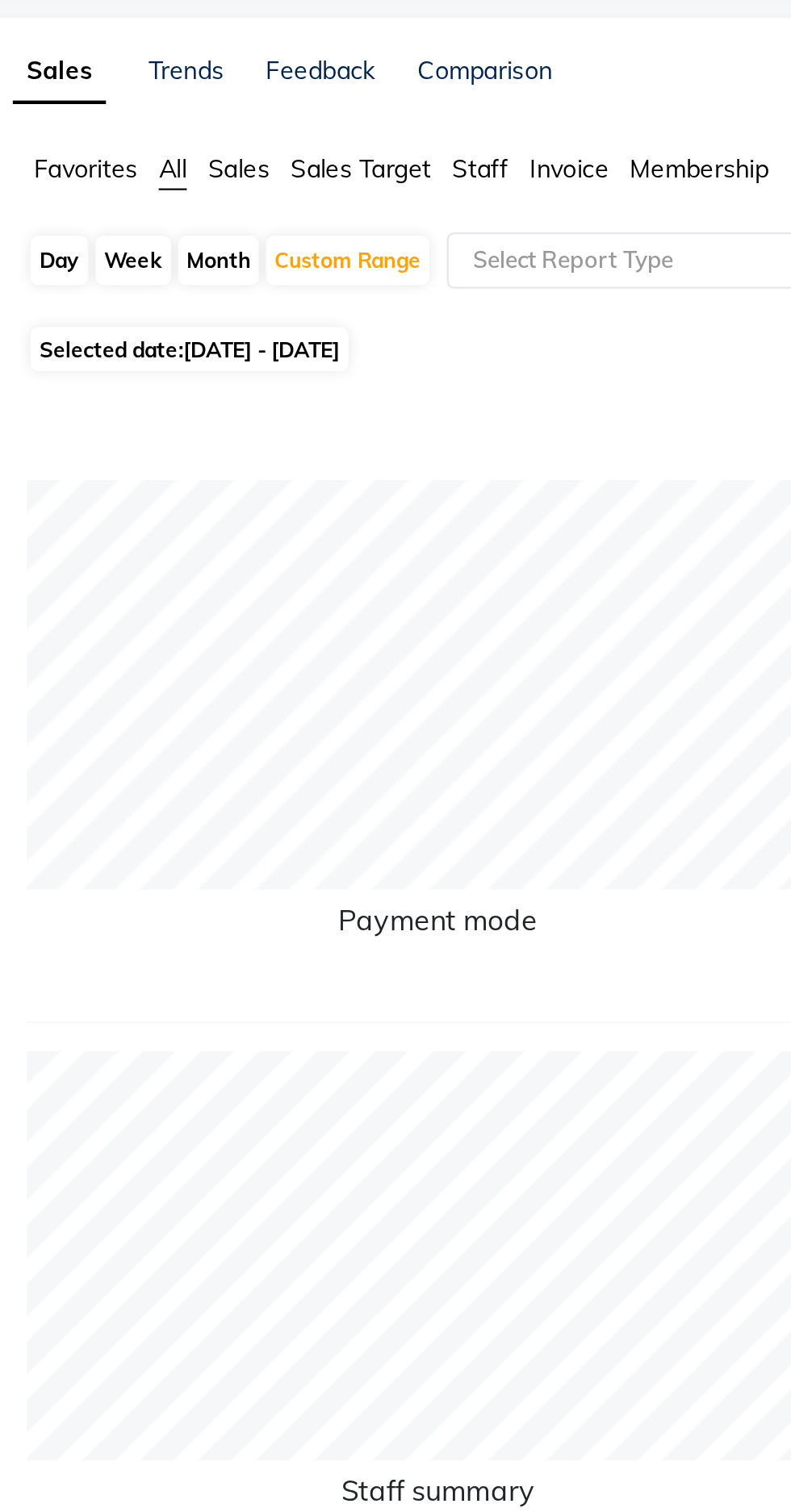
click at [352, 207] on input "text" at bounding box center [410, 203] width 233 height 16
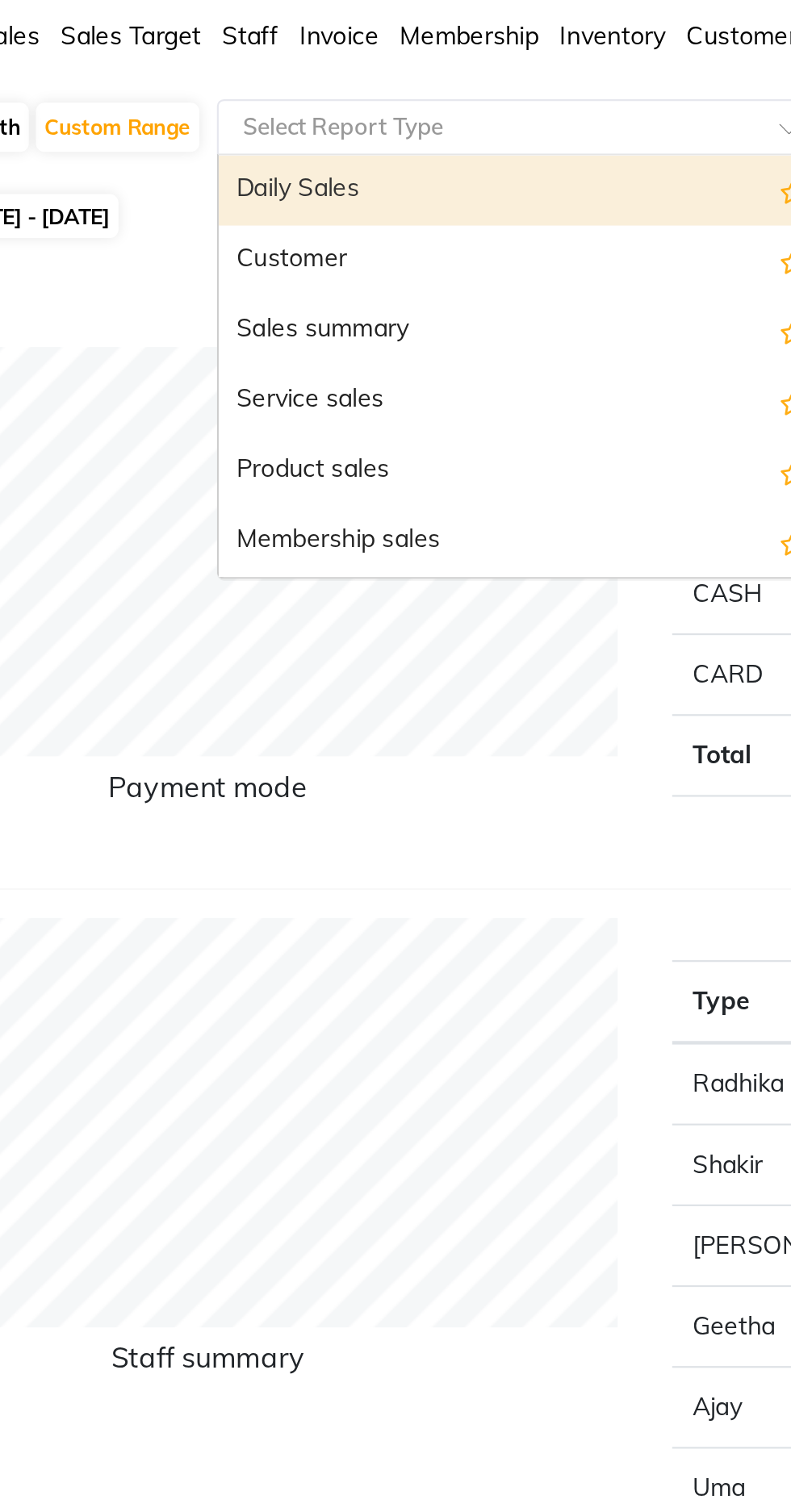
click at [385, 297] on div "Sales summary" at bounding box center [426, 297] width 281 height 32
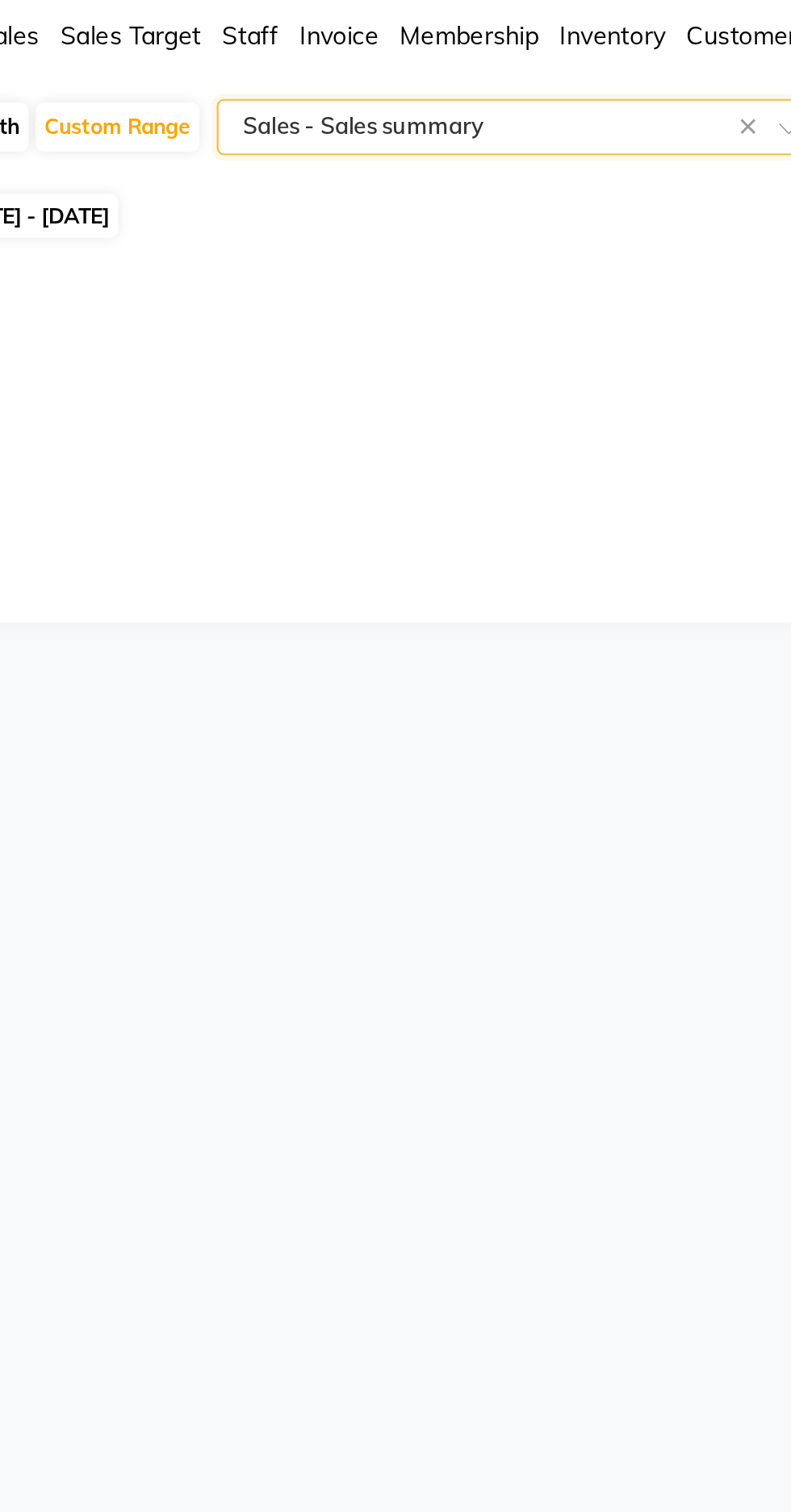
select select "full_report"
select select "csv"
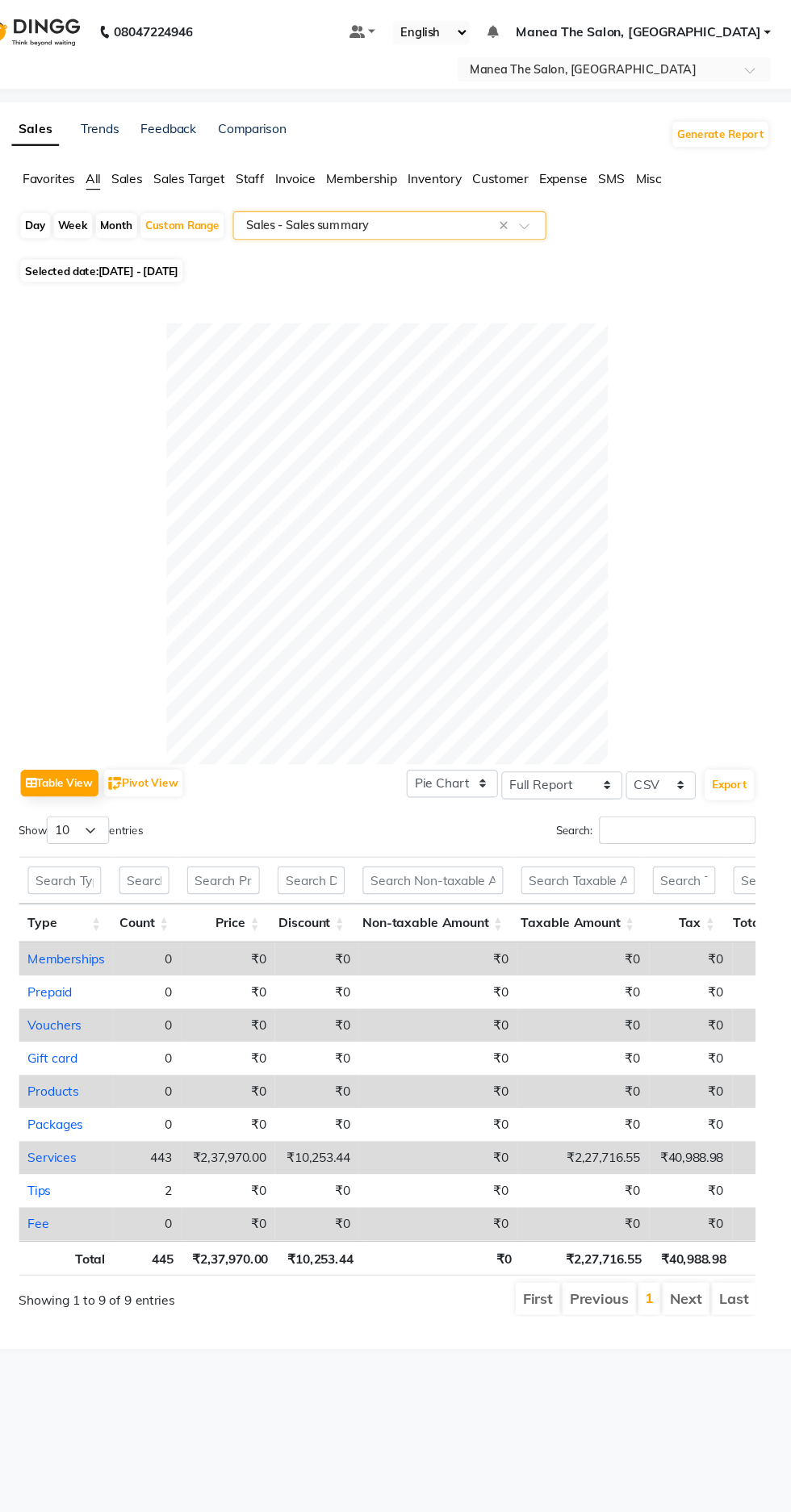
click at [497, 202] on input "text" at bounding box center [410, 203] width 233 height 16
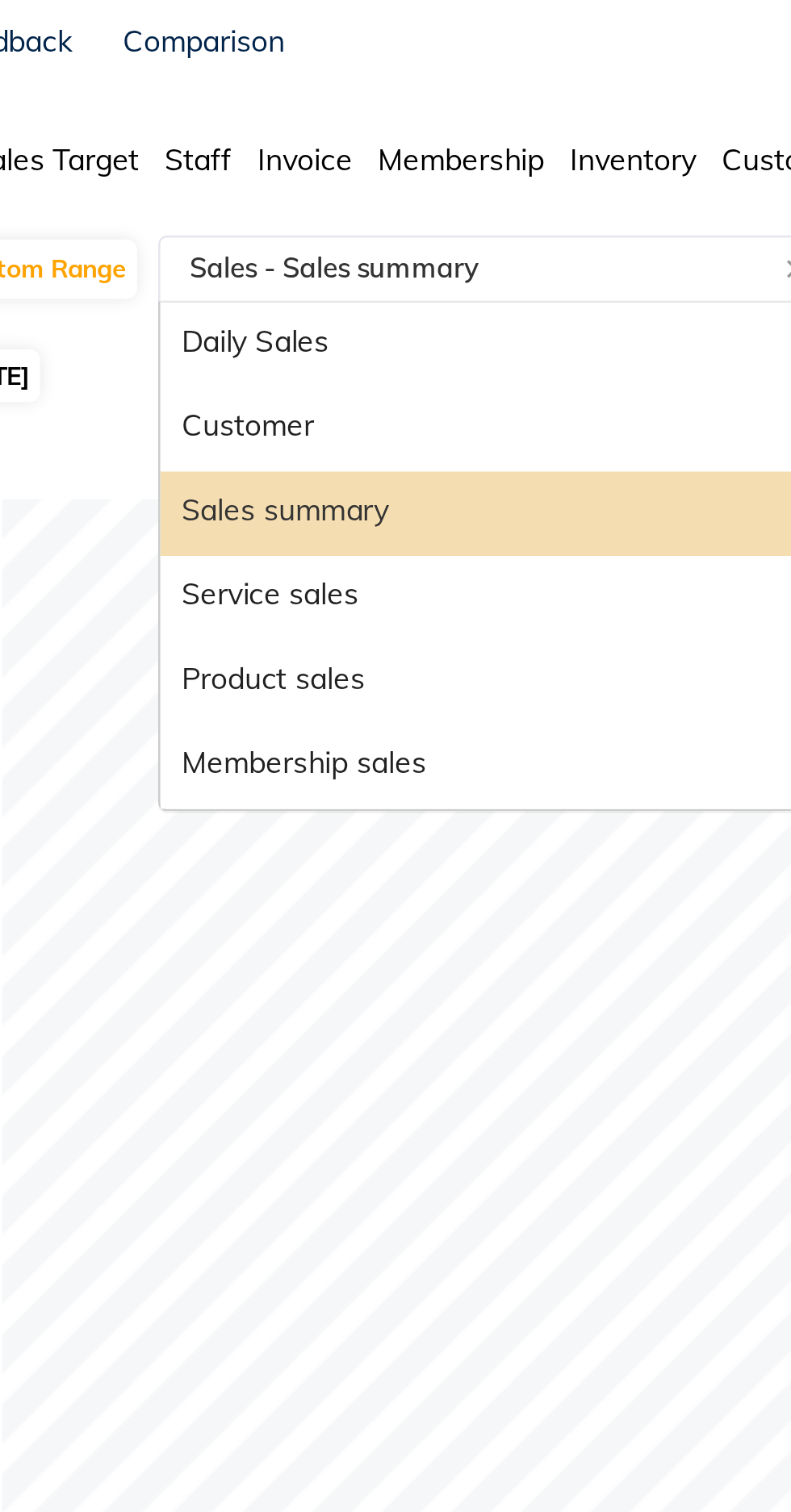
click at [340, 332] on div "Service sales" at bounding box center [426, 329] width 281 height 32
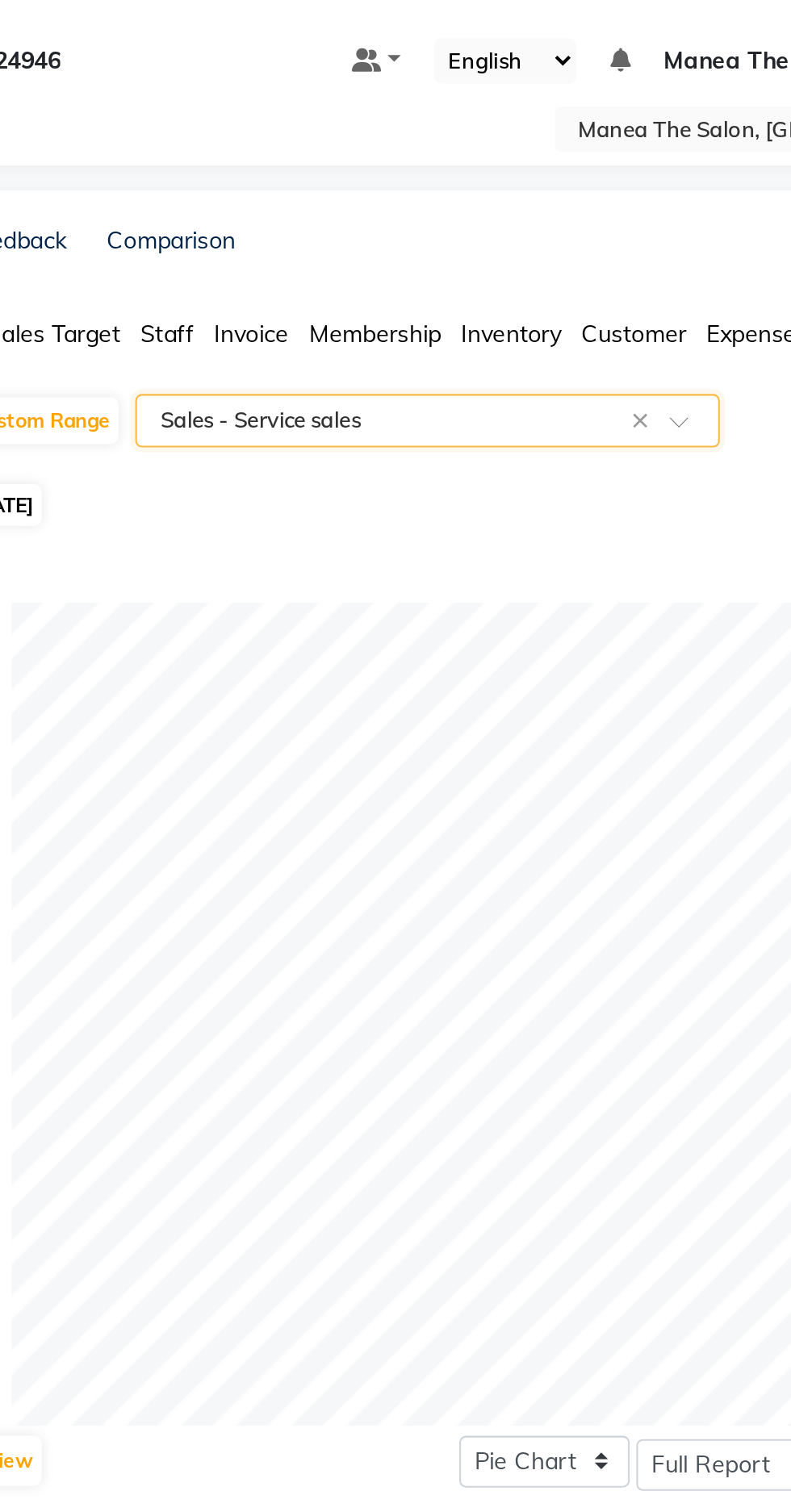
click at [431, 198] on input "text" at bounding box center [410, 203] width 233 height 16
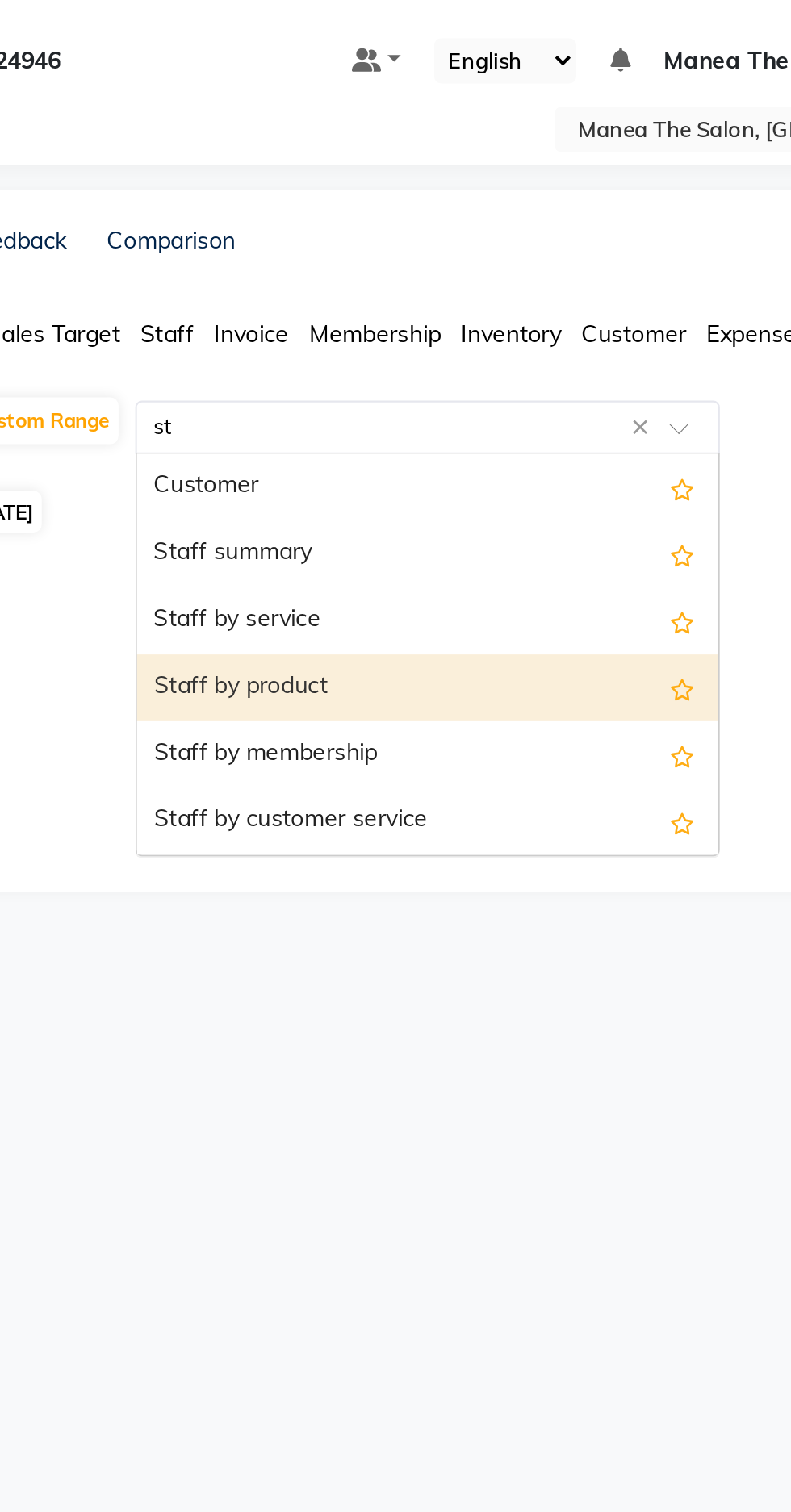
type input "sta"
click at [393, 237] on div "Staff summary" at bounding box center [426, 235] width 281 height 32
select select "full_report"
select select "csv"
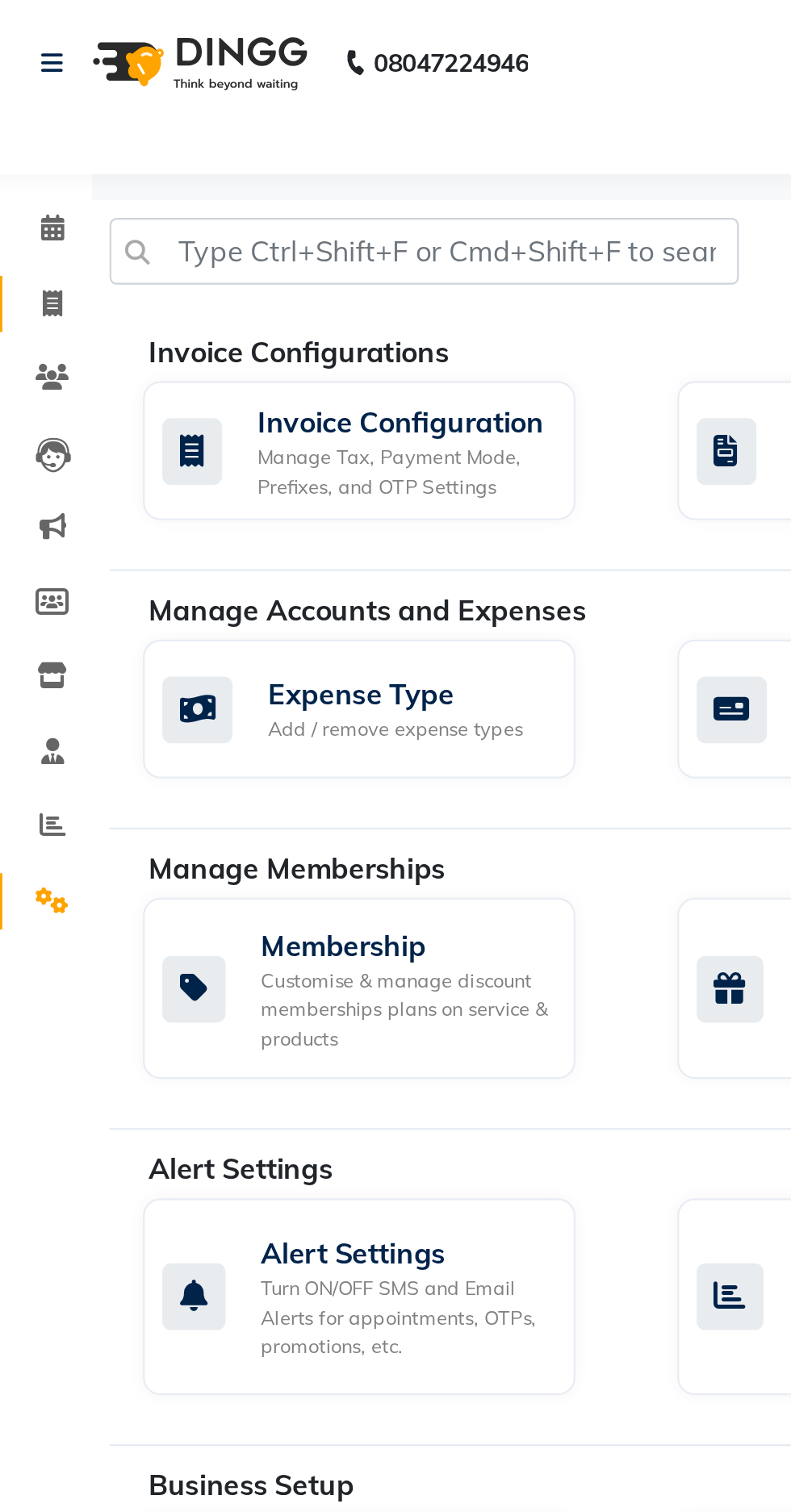
click at [29, 152] on link "Invoice" at bounding box center [24, 139] width 38 height 27
select select "service"
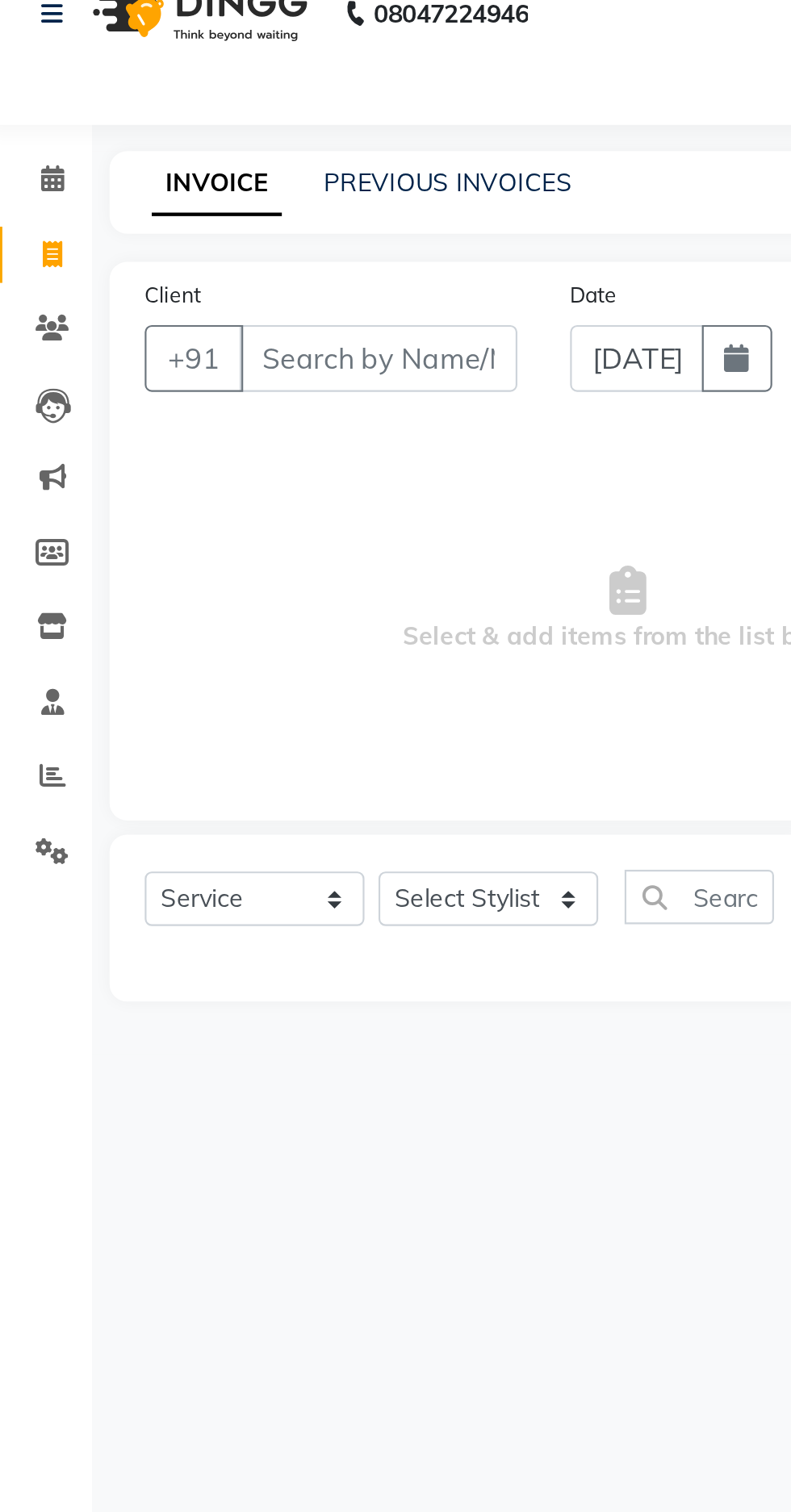
select select "7820"
type input "1631"
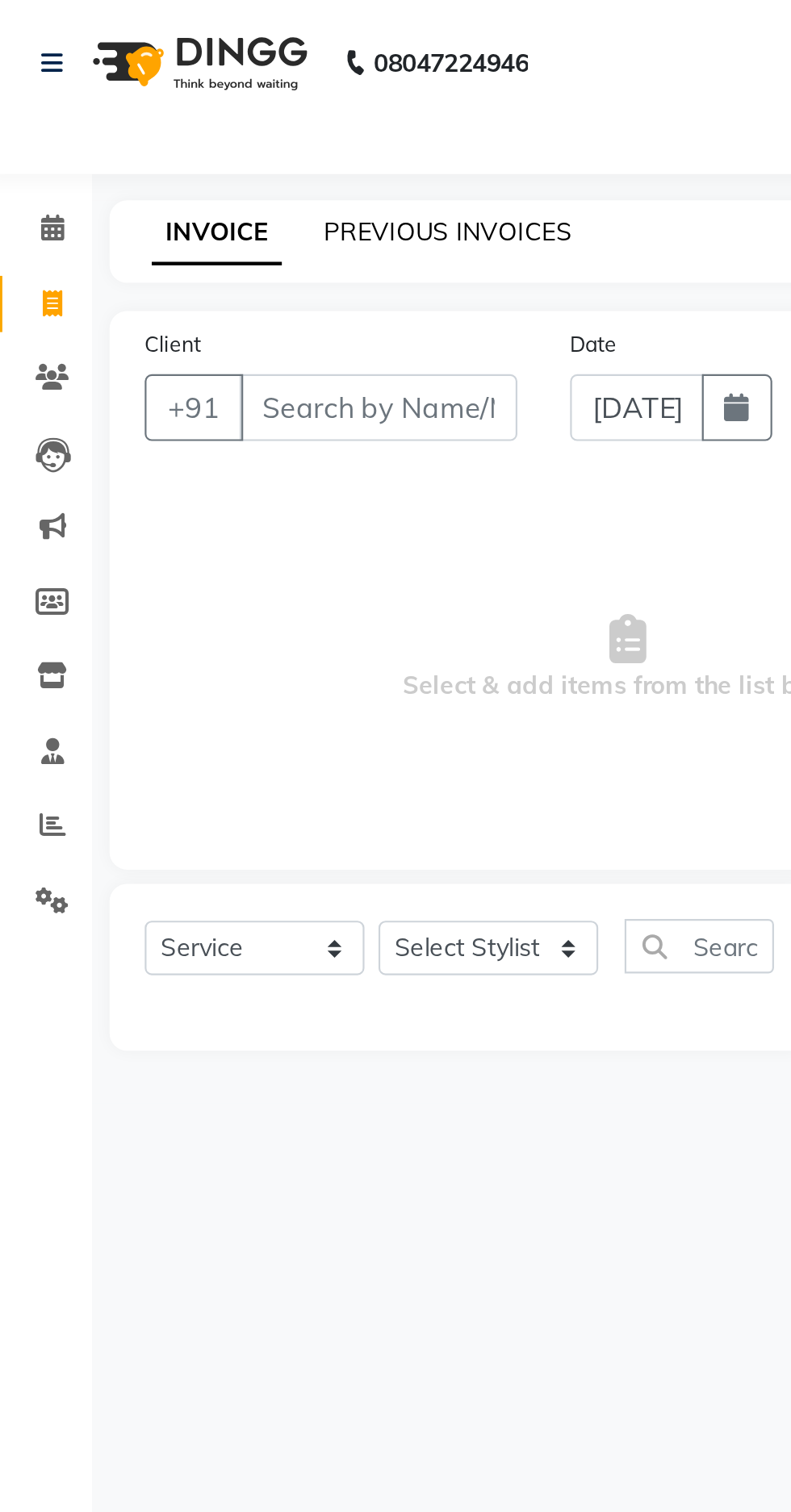
click at [212, 109] on link "PREVIOUS INVOICES" at bounding box center [211, 106] width 114 height 15
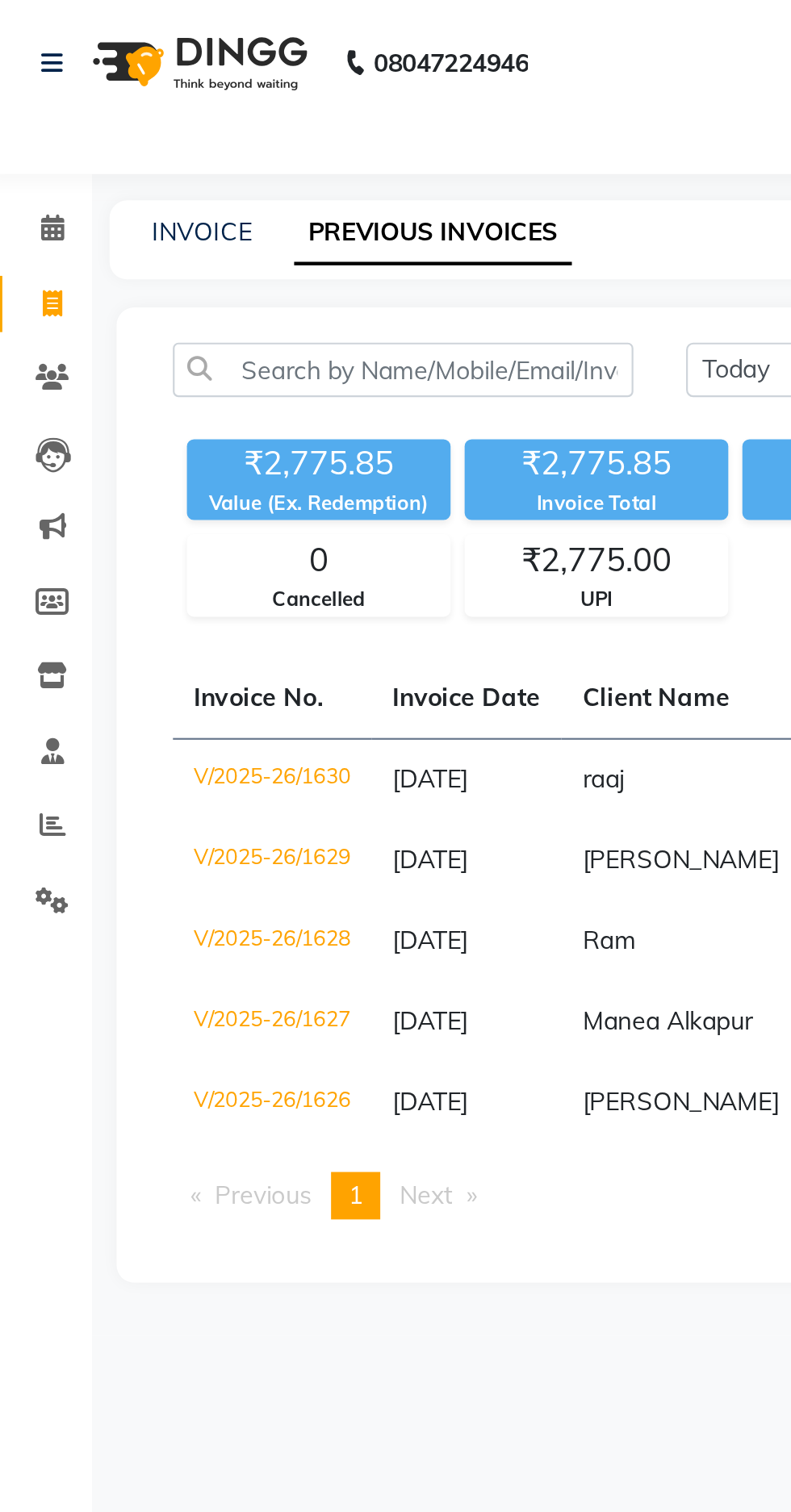
click at [113, 89] on div "08047224946 Select Location × Manea The Salon, Alkapur Default Panel My Panel E…" at bounding box center [396, 756] width 791 height 1512
click at [107, 104] on link "INVOICE" at bounding box center [99, 106] width 46 height 15
select select "service"
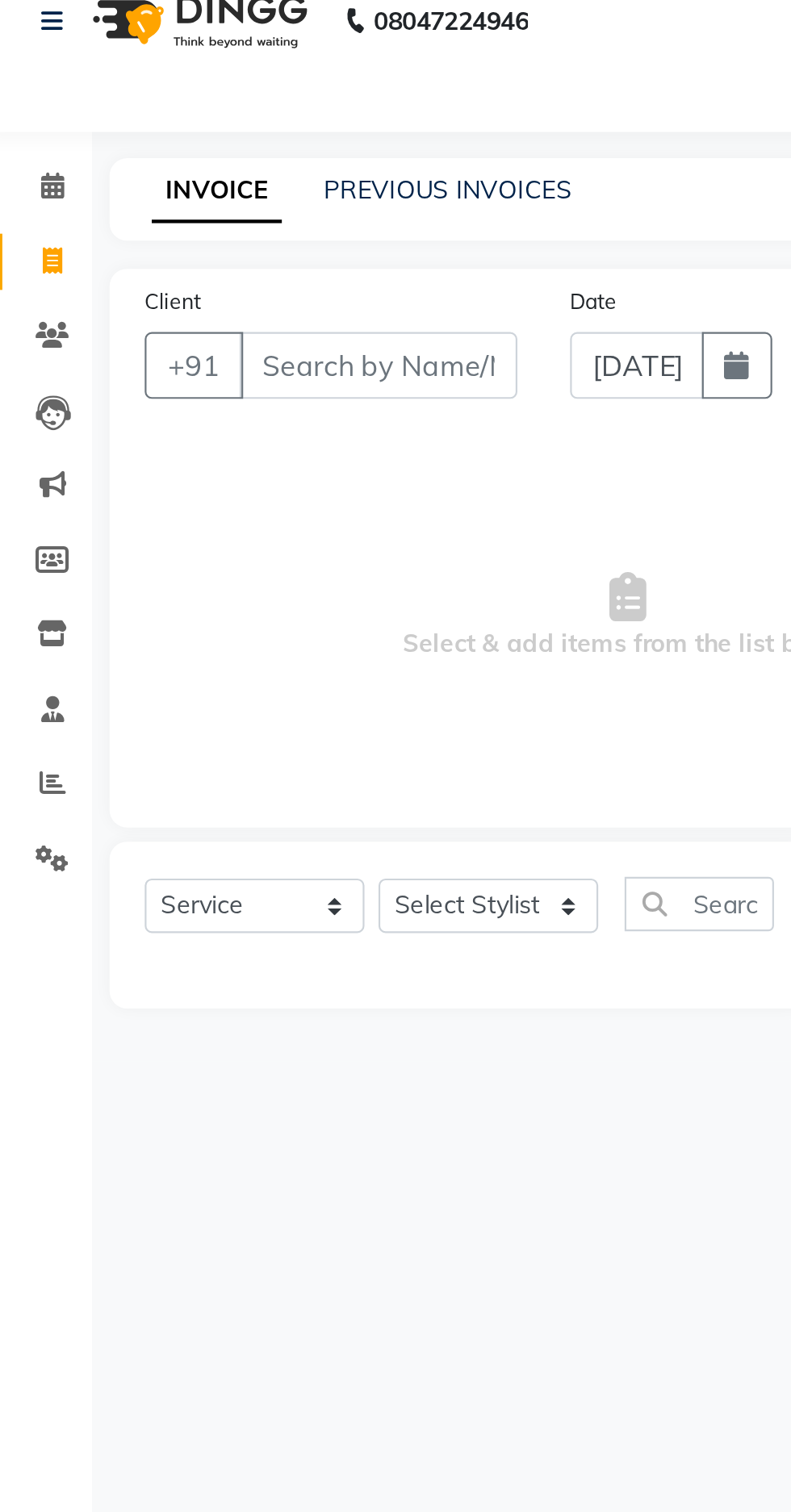
type input "1631"
select select "7820"
